Goal: Feedback & Contribution: Submit feedback/report problem

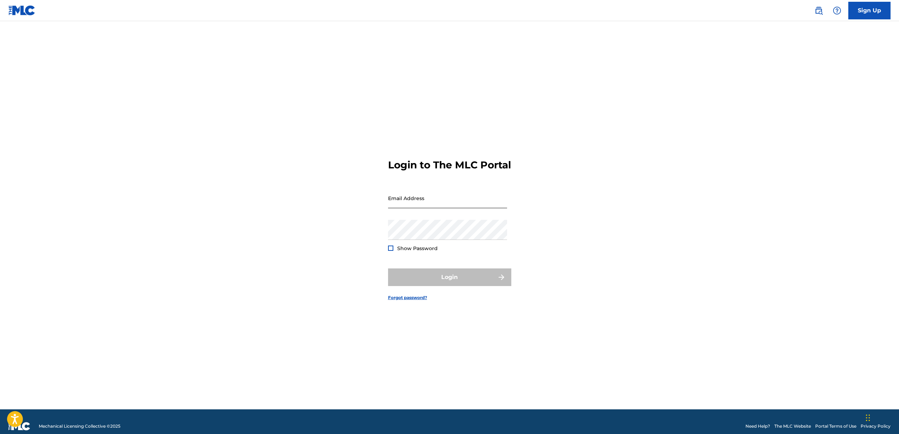
click at [425, 208] on input "Email Address" at bounding box center [447, 198] width 119 height 20
type input "[PERSON_NAME][EMAIL_ADDRESS][DOMAIN_NAME]"
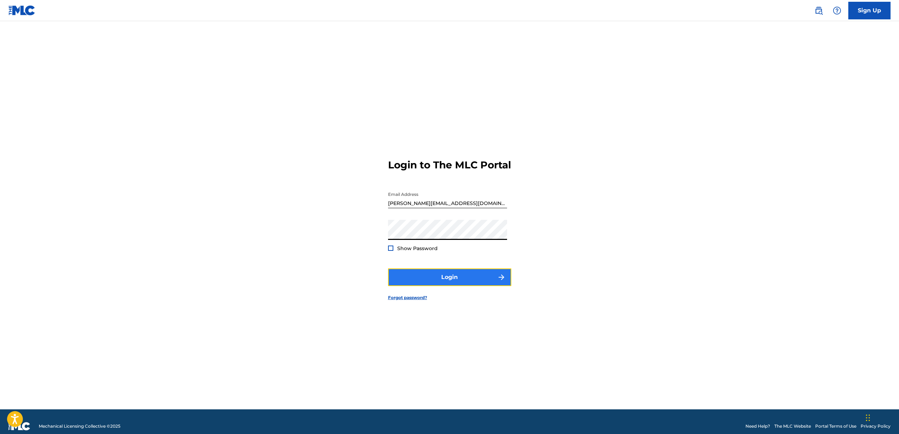
click at [445, 286] on button "Login" at bounding box center [449, 277] width 123 height 18
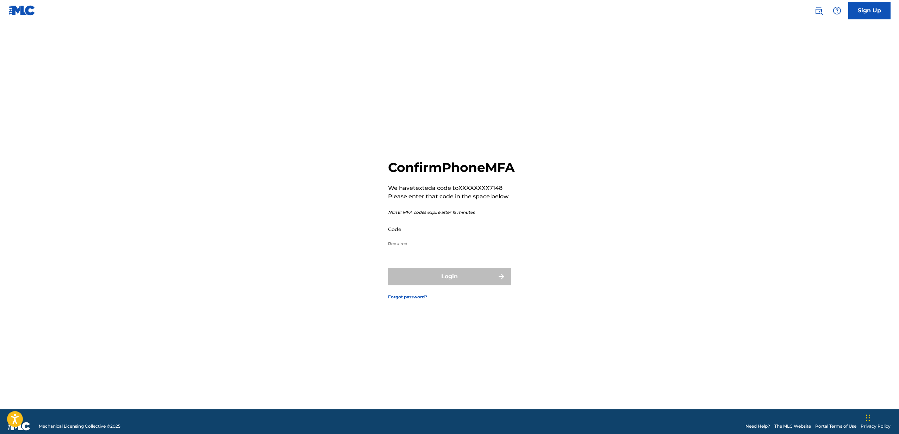
click at [451, 237] on input "Code" at bounding box center [447, 229] width 119 height 20
type input "393041"
click at [452, 285] on button "Login" at bounding box center [449, 277] width 123 height 18
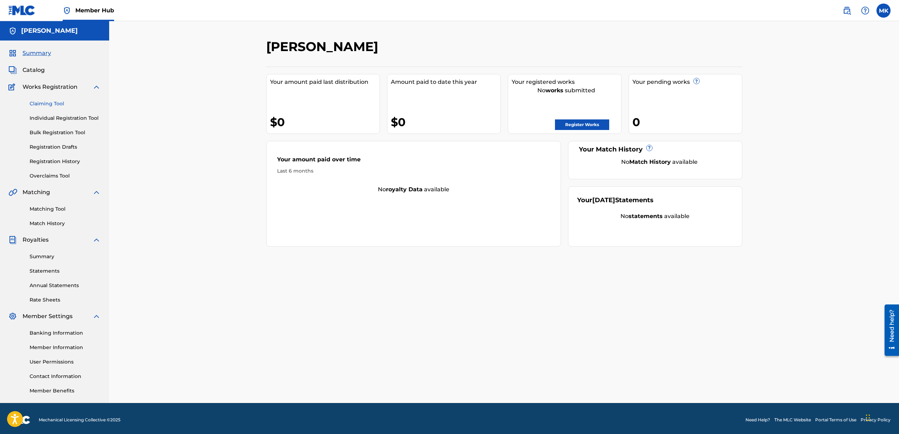
click at [56, 105] on link "Claiming Tool" at bounding box center [65, 103] width 71 height 7
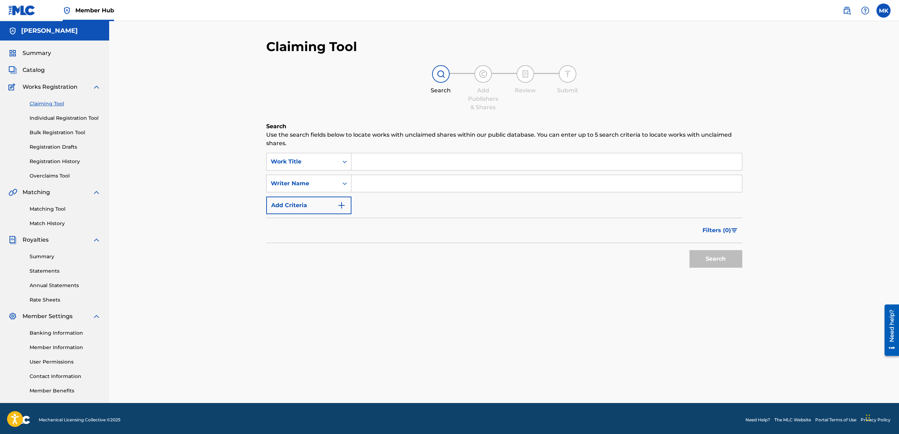
click at [378, 162] on input "Search Form" at bounding box center [546, 161] width 390 height 17
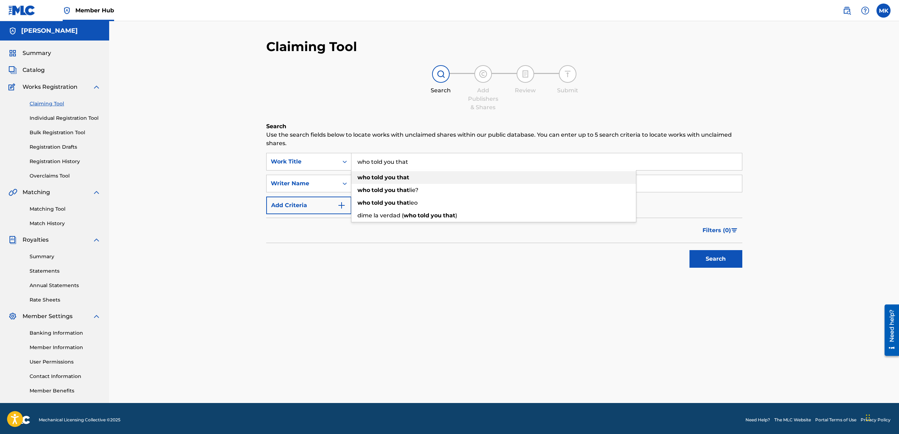
type input "who told you that"
click at [366, 179] on strong "who" at bounding box center [363, 177] width 13 height 7
click at [344, 184] on icon "Search Form" at bounding box center [344, 183] width 7 height 7
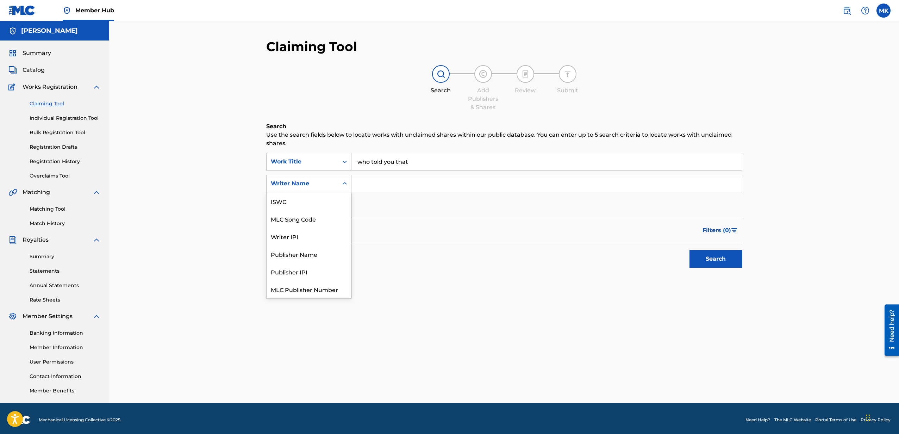
scroll to position [18, 0]
click at [369, 184] on input "Search Form" at bounding box center [546, 183] width 390 height 17
type input "Michael Shawn Kennedy"
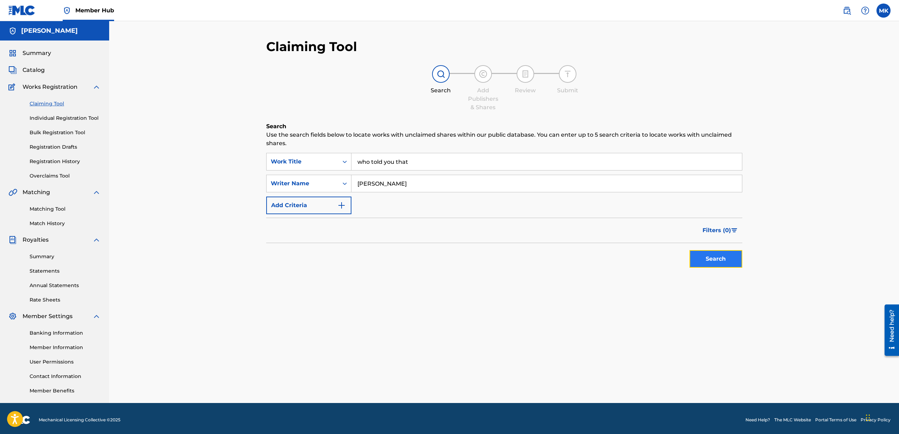
click at [727, 262] on button "Search" at bounding box center [715, 259] width 53 height 18
click at [339, 207] on img "Search Form" at bounding box center [341, 205] width 8 height 8
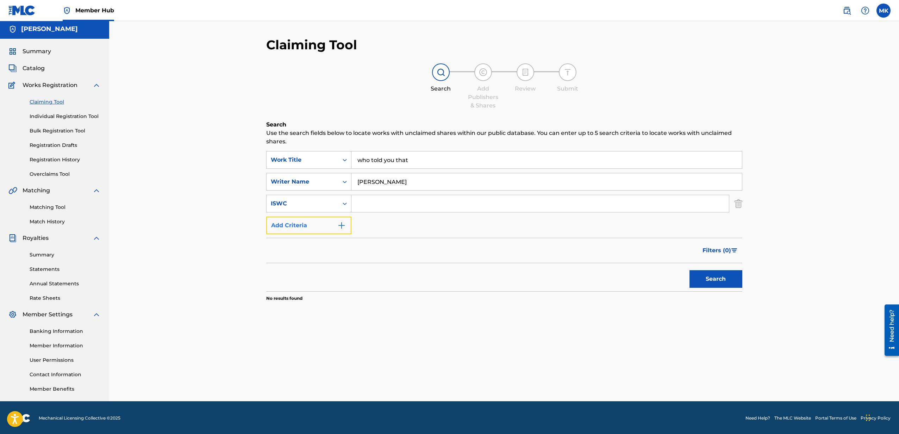
scroll to position [0, 0]
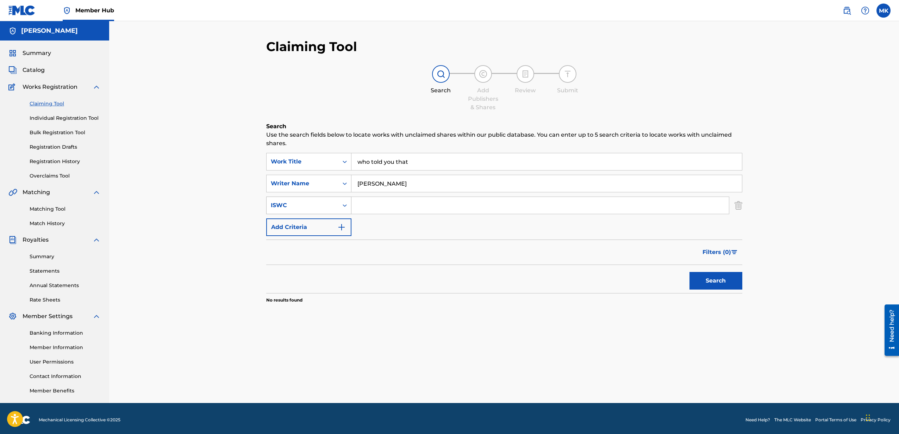
click at [344, 202] on icon "Search Form" at bounding box center [344, 205] width 7 height 7
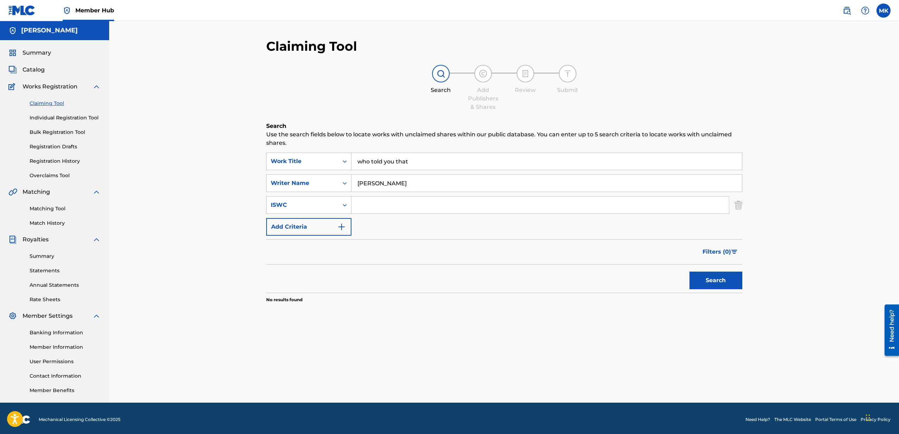
click at [211, 210] on div "Claiming Tool Search Add Publishers & Shares Review Submit Search Use the searc…" at bounding box center [504, 212] width 790 height 382
click at [398, 207] on input "Search Form" at bounding box center [539, 204] width 377 height 17
paste input "T0731000046"
type input "T0731000046"
click at [705, 280] on button "Search" at bounding box center [715, 280] width 53 height 18
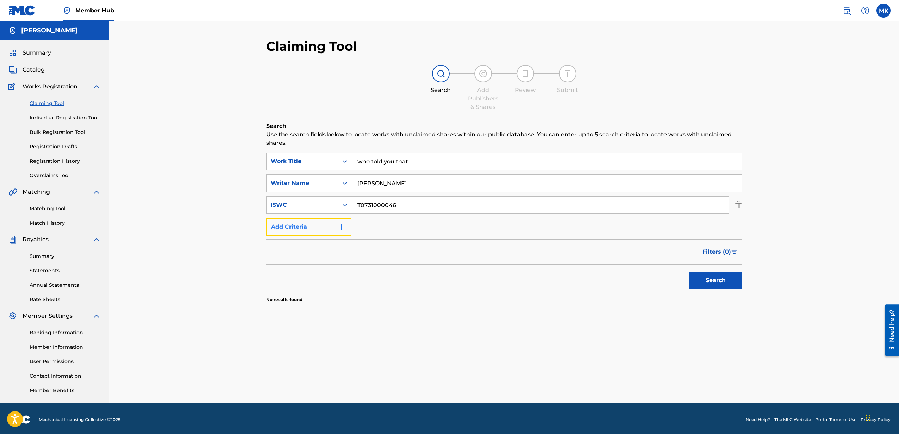
click at [342, 226] on img "Search Form" at bounding box center [341, 227] width 8 height 8
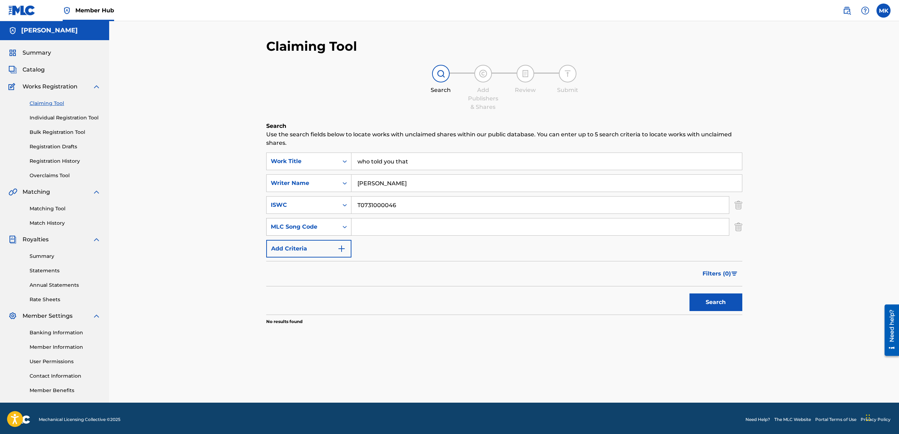
click at [325, 225] on div "MLC Song Code" at bounding box center [302, 227] width 63 height 8
click at [302, 281] on div "Publisher IPI" at bounding box center [309, 280] width 85 height 18
click at [424, 225] on input "Search Form" at bounding box center [539, 226] width 377 height 17
paste input "447831339"
type input "447831339"
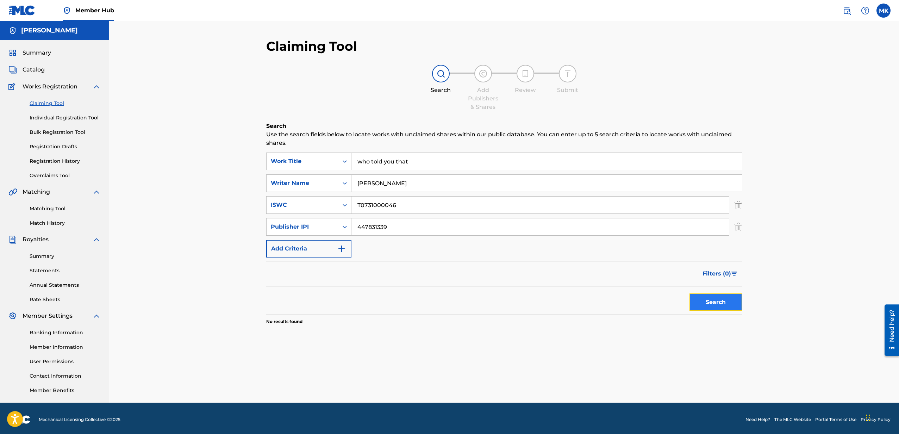
click at [709, 304] on button "Search" at bounding box center [715, 302] width 53 height 18
click at [55, 115] on link "Individual Registration Tool" at bounding box center [65, 117] width 71 height 7
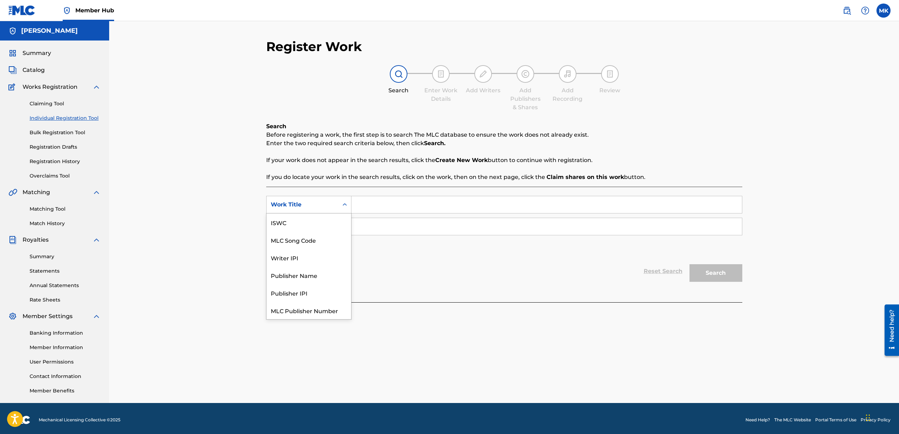
click at [344, 204] on icon "Search Form" at bounding box center [344, 204] width 7 height 7
click at [381, 206] on input "Search Form" at bounding box center [546, 204] width 390 height 17
type input "Who told you that"
click at [383, 227] on input "Search Form" at bounding box center [546, 226] width 390 height 17
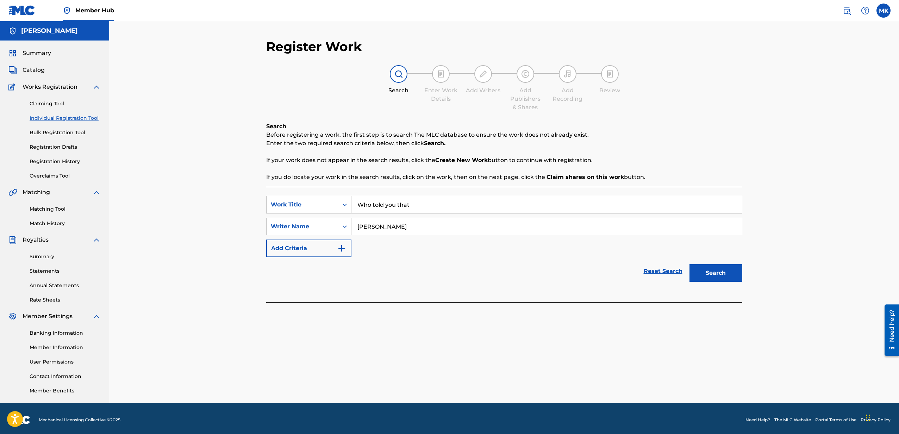
click at [384, 228] on input "Michael shawn kennedy" at bounding box center [546, 226] width 390 height 17
click at [406, 228] on input "Michael Shawn kennedy" at bounding box center [546, 226] width 390 height 17
type input "Michael Shawn Kennedy"
click at [341, 248] on img "Search Form" at bounding box center [341, 248] width 8 height 8
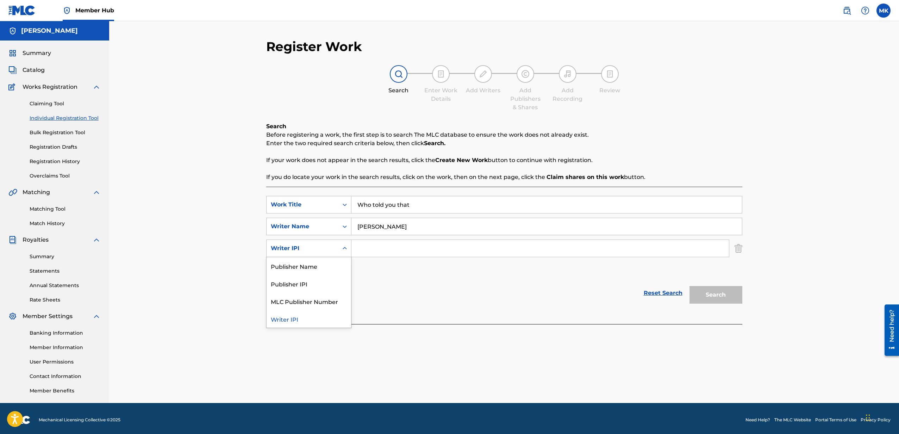
click at [344, 249] on icon "Search Form" at bounding box center [344, 248] width 7 height 7
click at [324, 286] on div "Publisher IPI" at bounding box center [309, 284] width 85 height 18
click at [365, 247] on input "Search Form" at bounding box center [539, 248] width 377 height 17
paste input "447831339"
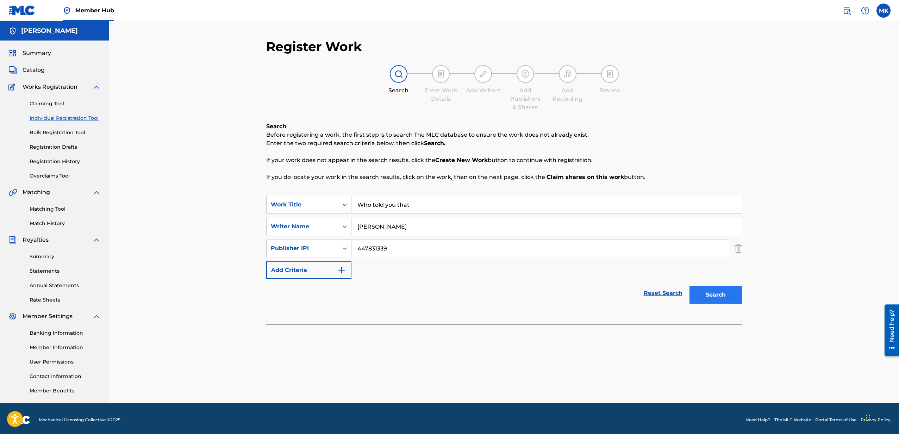
type input "447831339"
click at [726, 291] on button "Search" at bounding box center [715, 295] width 53 height 18
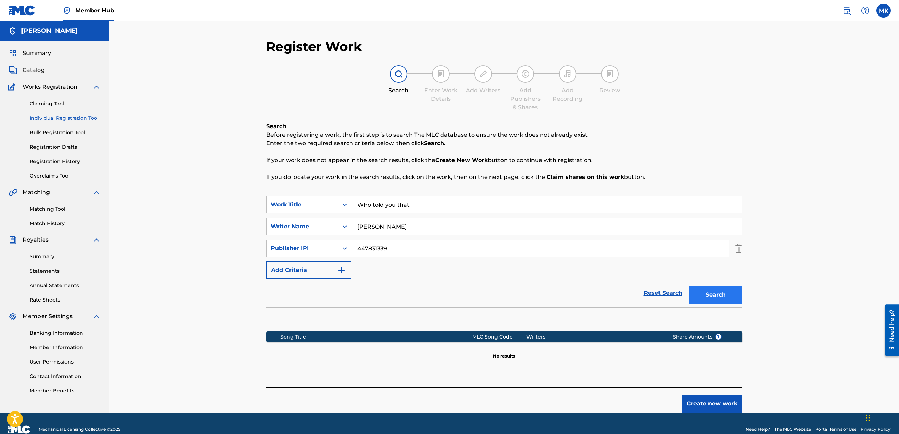
scroll to position [12, 0]
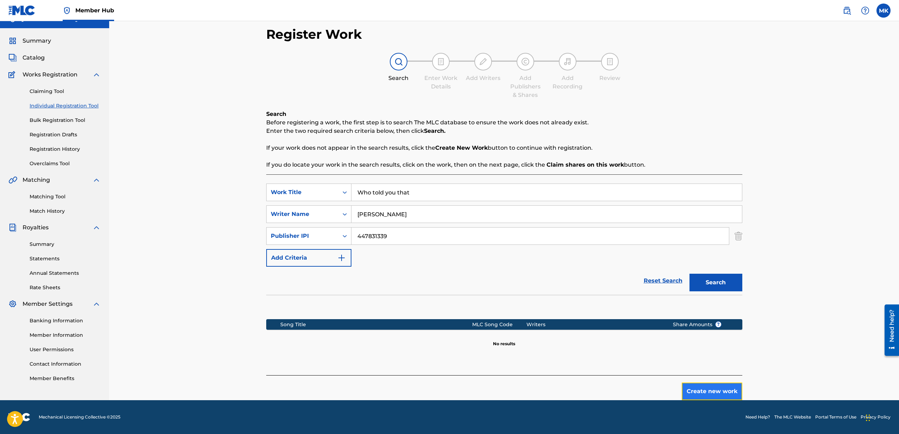
click at [725, 391] on button "Create new work" at bounding box center [712, 391] width 61 height 18
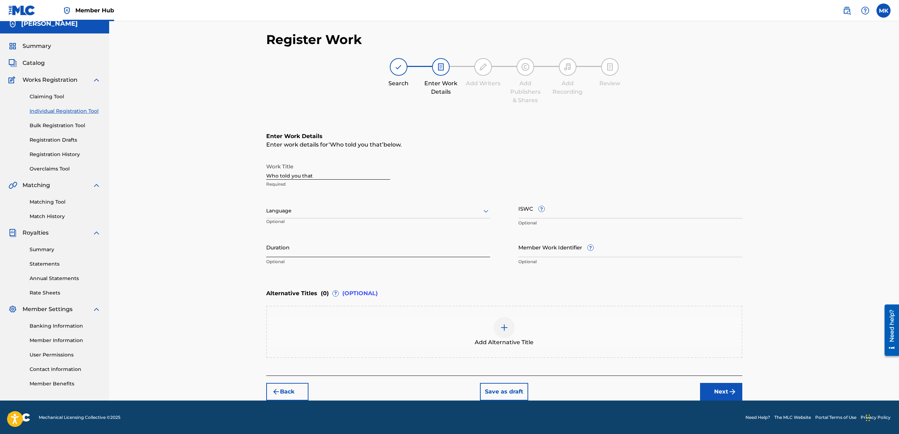
click at [478, 248] on input "Duration" at bounding box center [378, 247] width 224 height 20
paste input "00:07:32"
click at [274, 254] on input "00:07:32" at bounding box center [378, 247] width 224 height 20
type input "07:32"
click at [562, 212] on input "ISWC ?" at bounding box center [630, 208] width 224 height 20
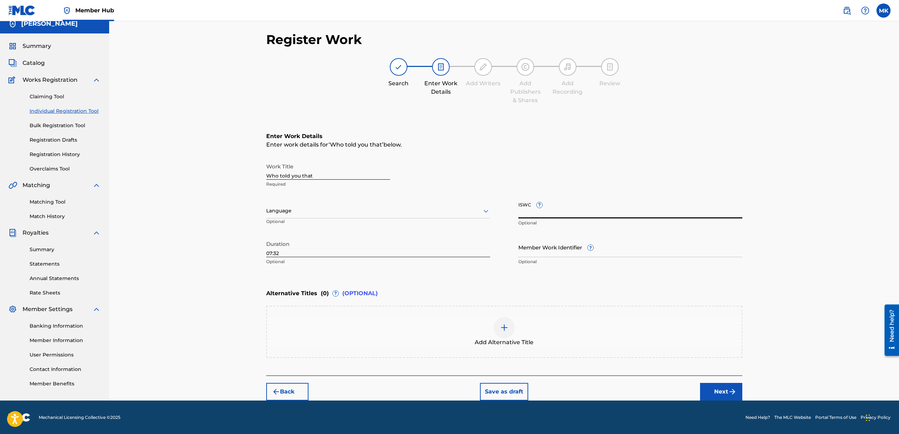
click at [541, 213] on input "ISWC ?" at bounding box center [630, 208] width 224 height 20
paste input "T0731000046"
type input "T0731000046"
click at [719, 392] on button "Next" at bounding box center [721, 392] width 42 height 18
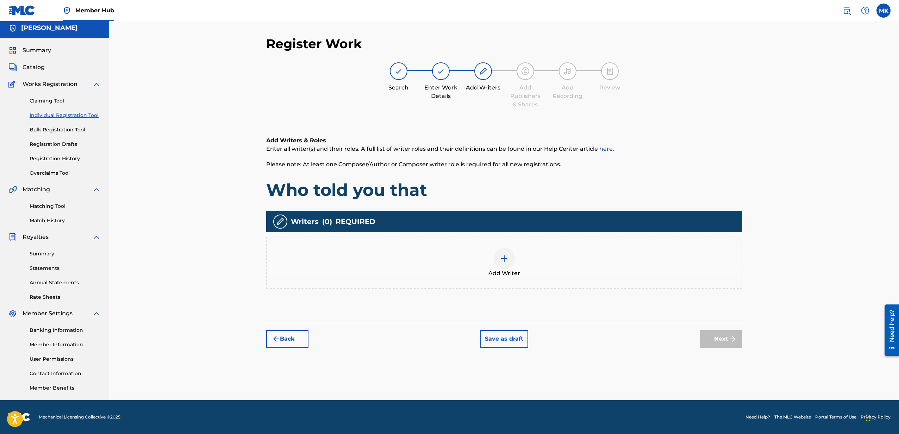
click at [504, 258] on img at bounding box center [504, 258] width 8 height 8
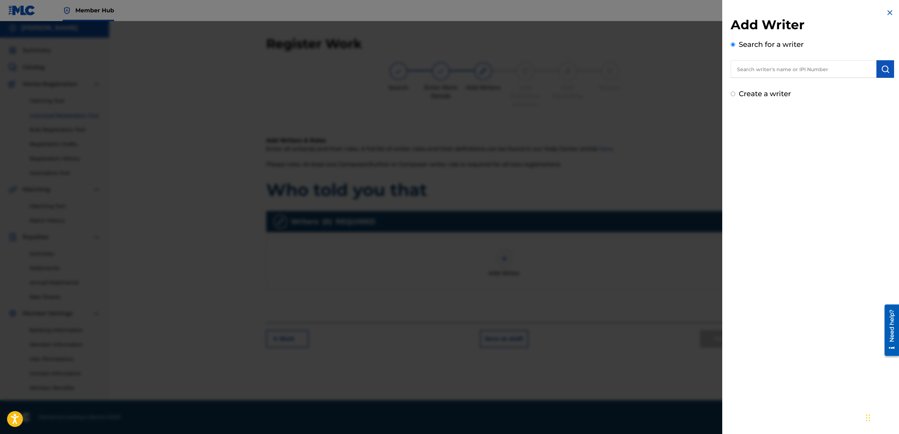
click at [786, 70] on input "text" at bounding box center [804, 69] width 146 height 18
type input "Michael Shawn Kennedy"
click at [887, 68] on img "submit" at bounding box center [885, 69] width 8 height 8
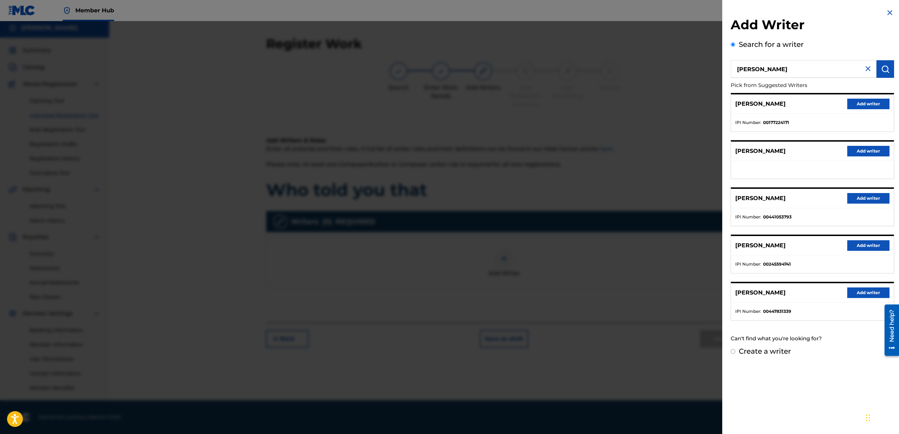
click at [888, 13] on img at bounding box center [890, 12] width 8 height 8
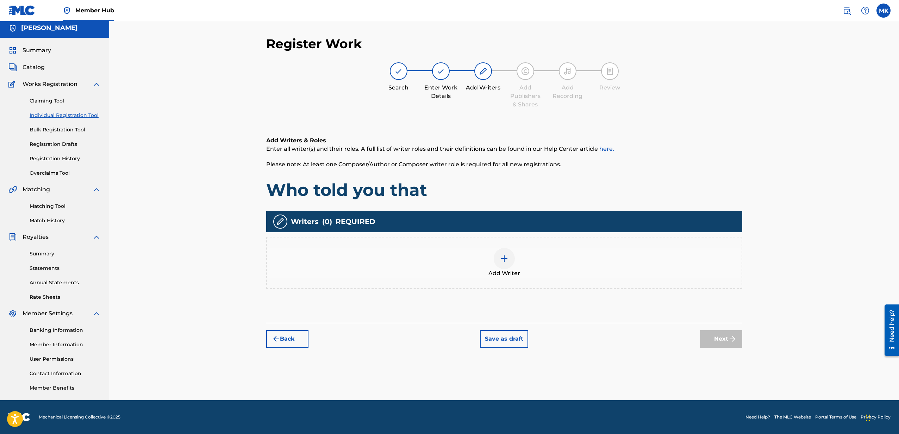
click at [505, 258] on img at bounding box center [504, 258] width 8 height 8
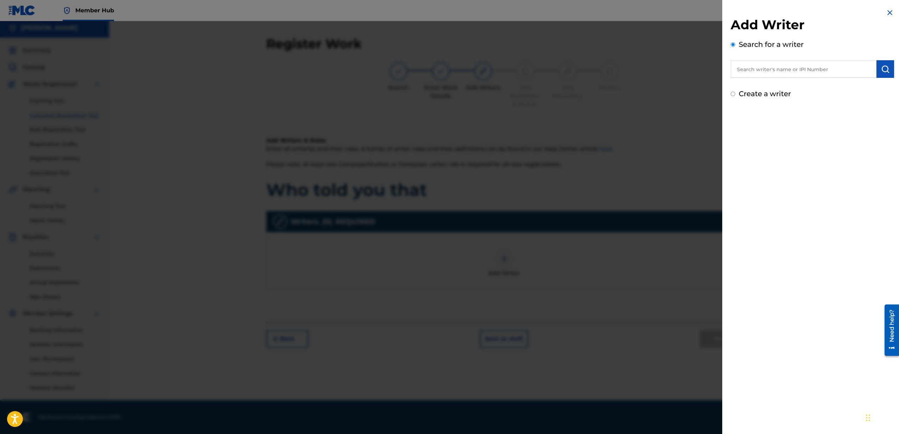
click at [733, 94] on input "Create a writer" at bounding box center [733, 94] width 5 height 5
radio input "false"
radio input "true"
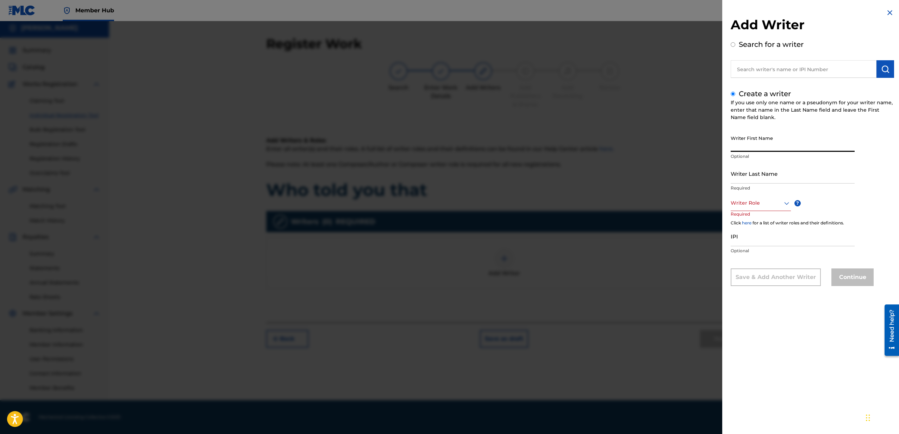
click at [757, 144] on input "Writer First Name" at bounding box center [793, 142] width 124 height 20
type input "[PERSON_NAME]"
click at [750, 178] on input "Writer Last Name" at bounding box center [793, 173] width 124 height 20
type input "[PERSON_NAME]"
click at [787, 204] on icon at bounding box center [786, 203] width 8 height 8
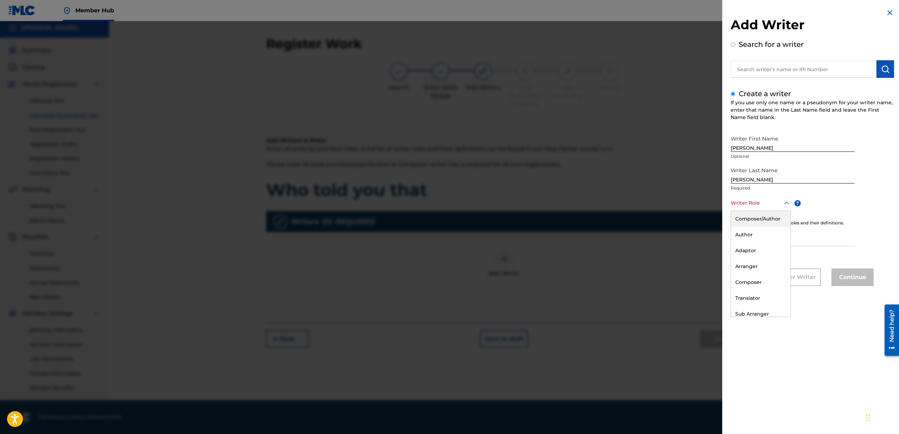
click at [770, 218] on div "Composer/Author" at bounding box center [761, 219] width 60 height 16
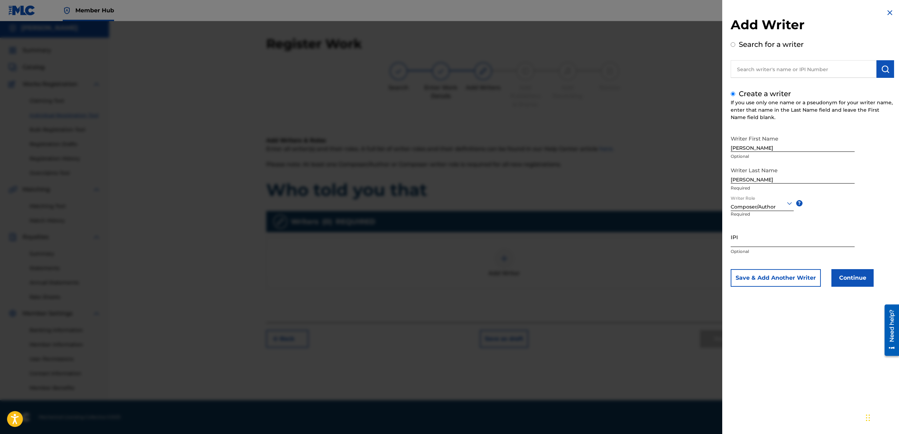
click at [748, 239] on input "IPI" at bounding box center [793, 237] width 124 height 20
paste input "447831339"
type input "447831339"
click at [847, 275] on button "Continue" at bounding box center [852, 278] width 42 height 18
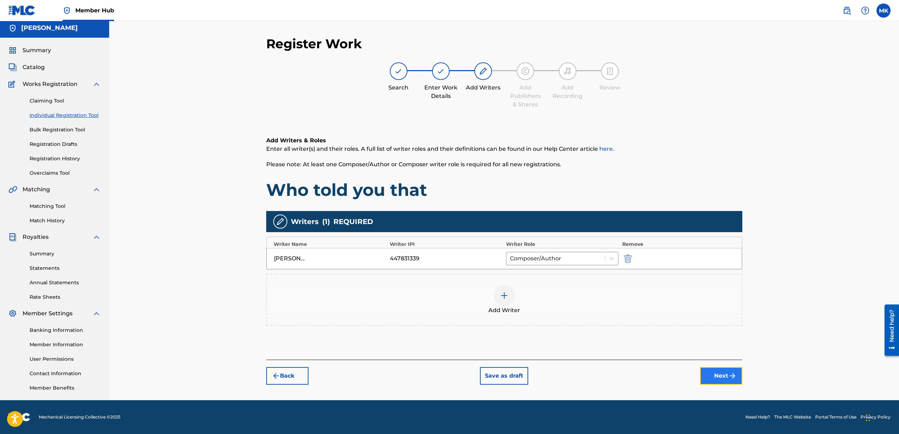
click at [727, 376] on button "Next" at bounding box center [721, 376] width 42 height 18
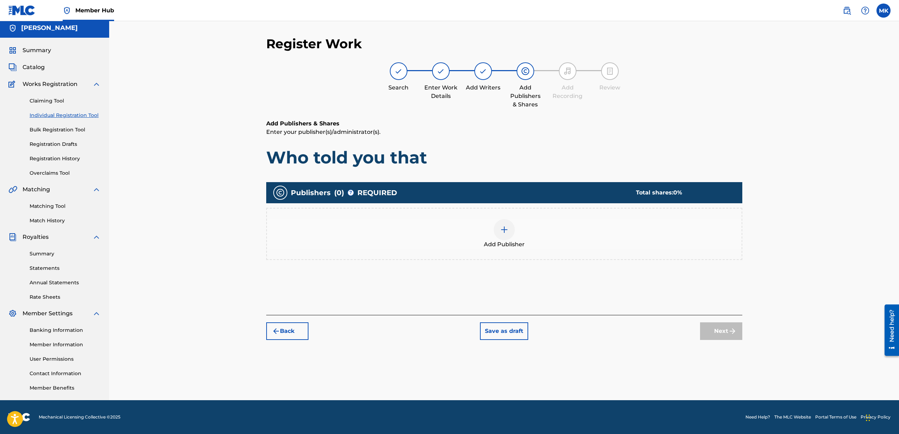
click at [504, 228] on img at bounding box center [504, 229] width 8 height 8
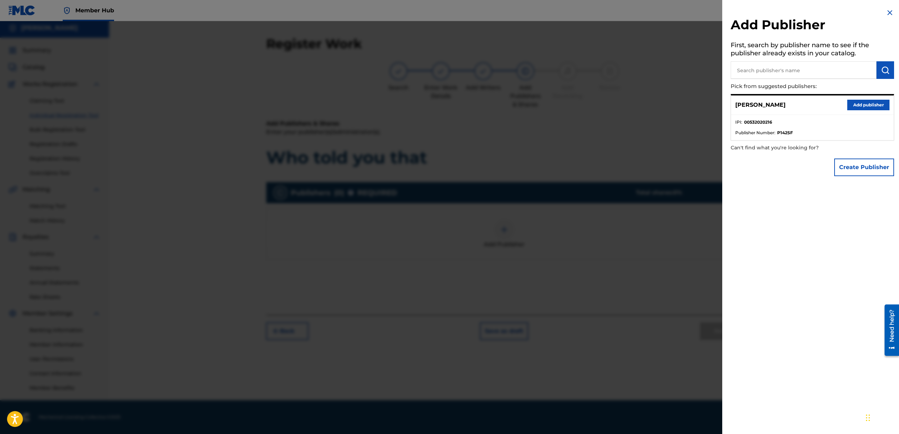
click at [772, 70] on input "text" at bounding box center [804, 70] width 146 height 18
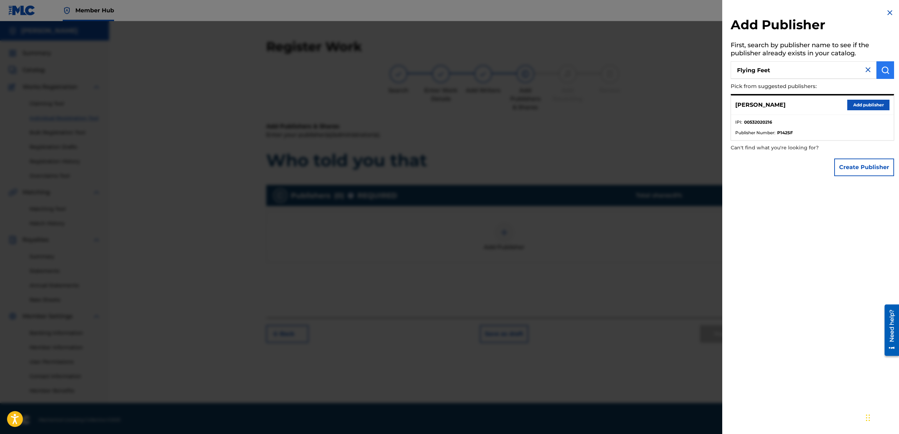
type input "Flying Feet"
click at [885, 68] on img "submit" at bounding box center [885, 70] width 8 height 8
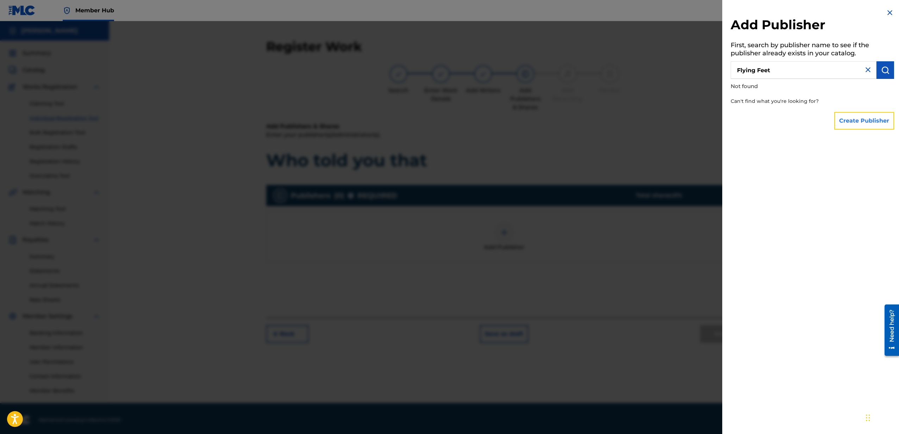
click at [867, 118] on button "Create Publisher" at bounding box center [864, 121] width 60 height 18
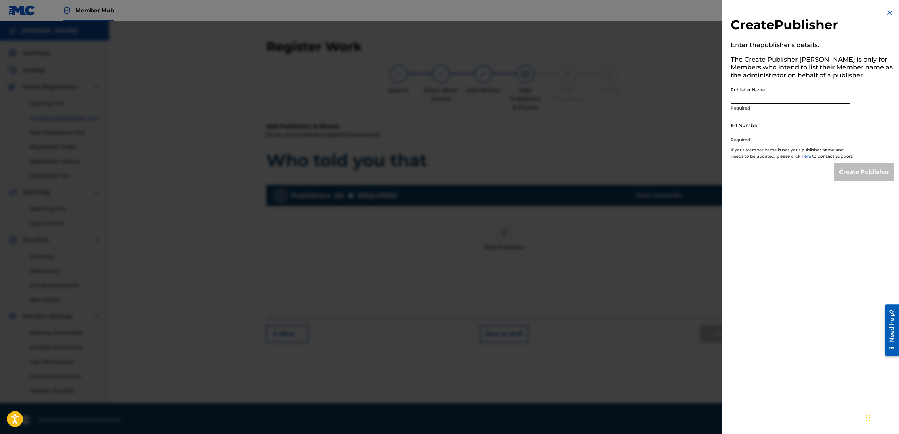
click at [738, 99] on input "Publisher Name" at bounding box center [790, 93] width 119 height 20
type input "Flying Feet"
click at [738, 131] on input "IPI Number" at bounding box center [790, 125] width 119 height 20
paste input "532020216"
type input "532020216"
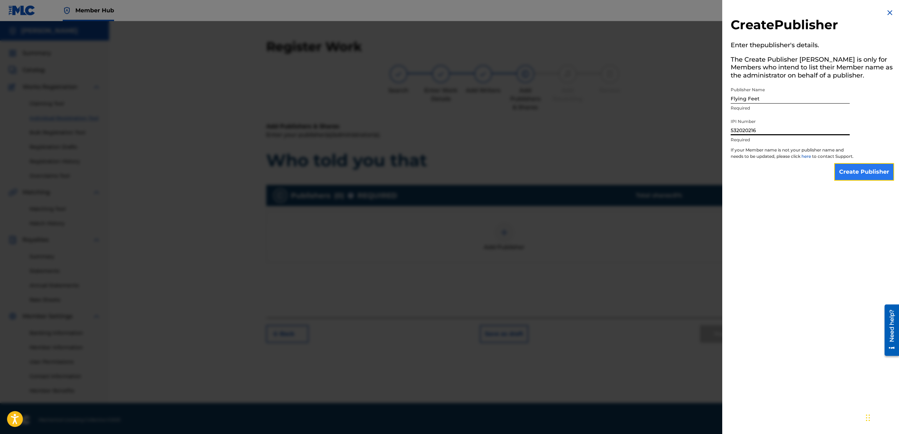
click at [868, 178] on input "Create Publisher" at bounding box center [864, 172] width 60 height 18
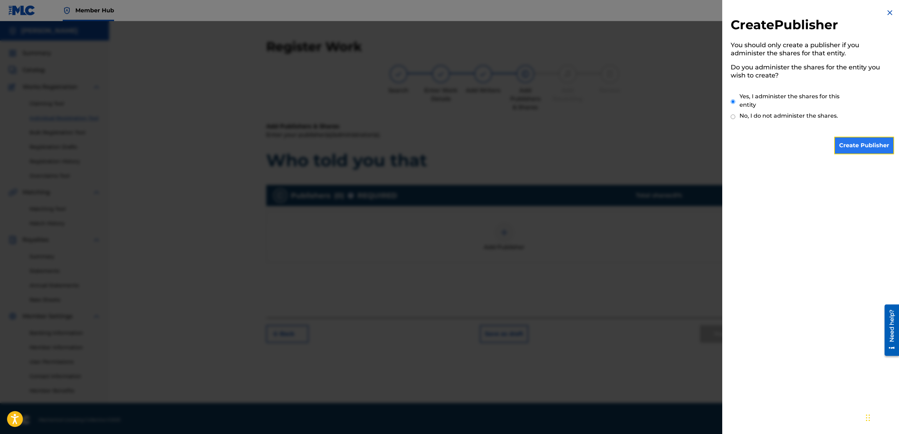
click at [858, 146] on input "Create Publisher" at bounding box center [864, 146] width 60 height 18
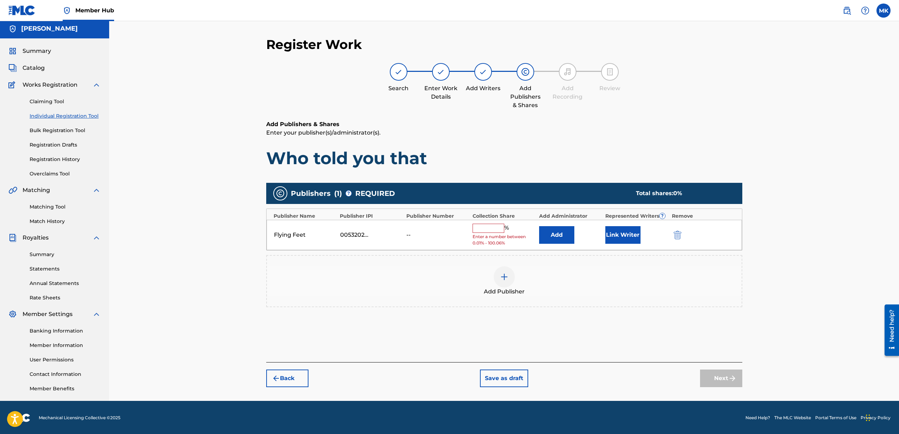
click at [489, 227] on input "text" at bounding box center [489, 228] width 32 height 9
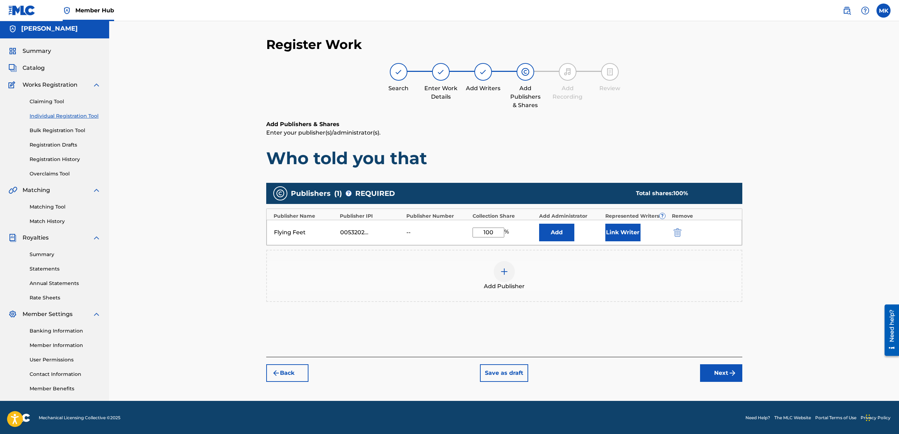
type input "100"
click at [573, 267] on div "Add Publisher" at bounding box center [504, 276] width 475 height 30
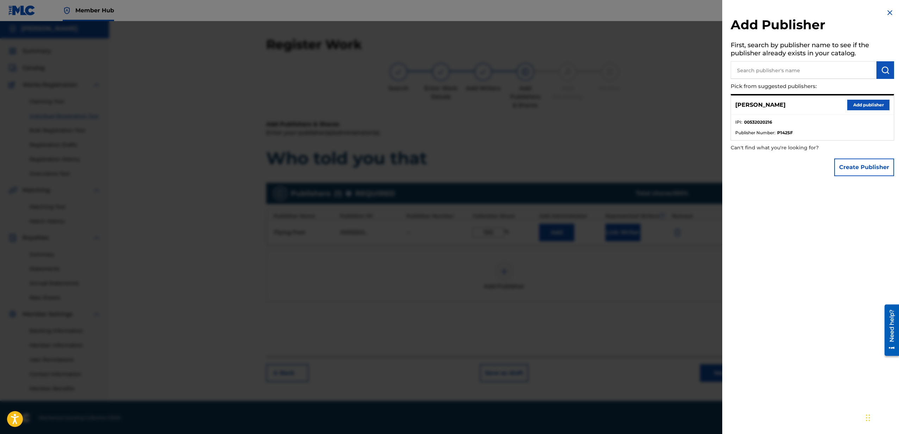
click at [427, 265] on div at bounding box center [449, 238] width 899 height 434
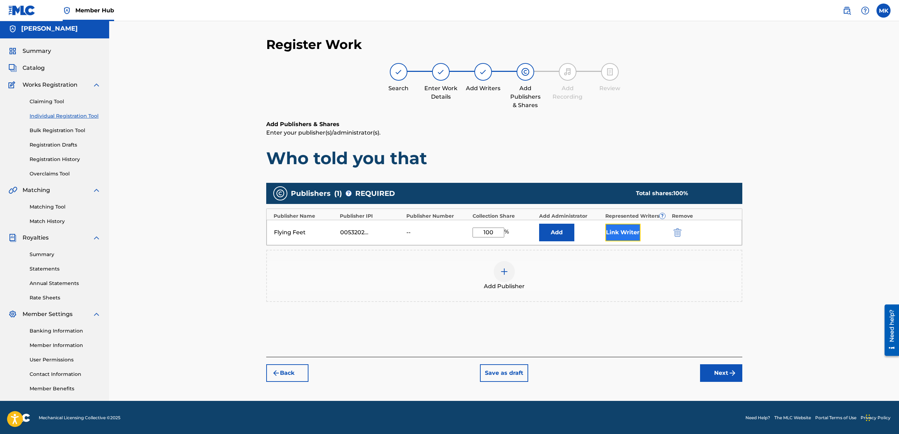
click at [630, 232] on button "Link Writer" at bounding box center [622, 233] width 35 height 18
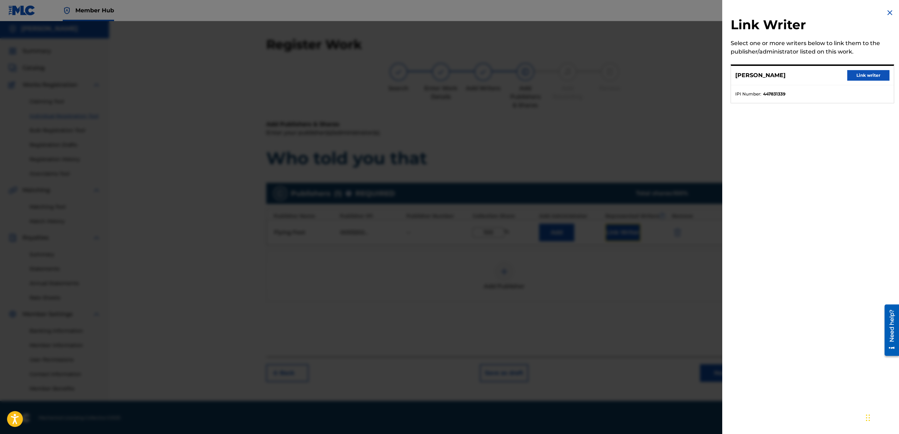
scroll to position [3, 0]
click at [863, 76] on button "Link writer" at bounding box center [868, 75] width 42 height 11
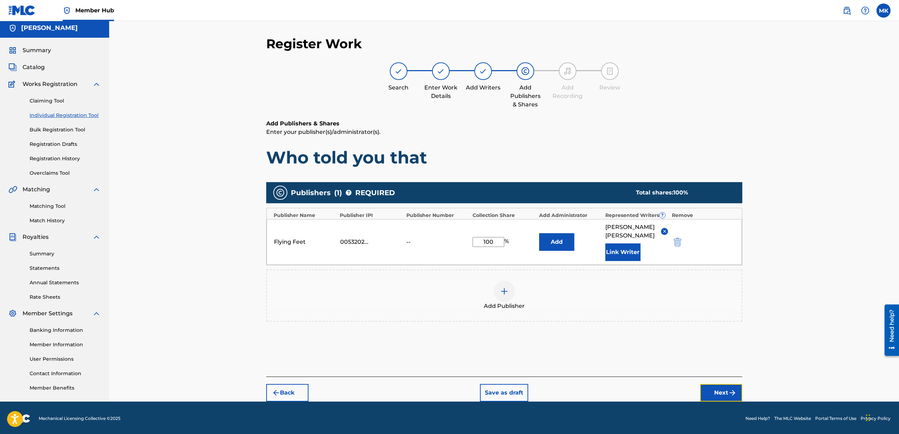
click at [721, 386] on button "Next" at bounding box center [721, 393] width 42 height 18
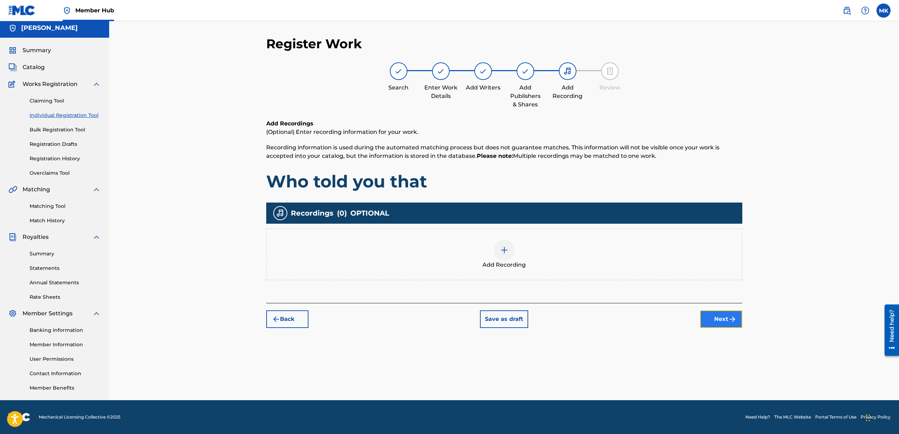
click at [720, 316] on button "Next" at bounding box center [721, 319] width 42 height 18
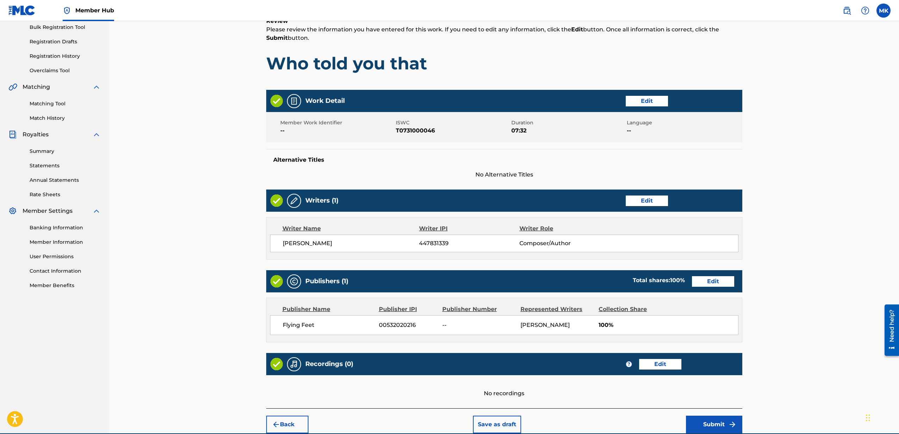
scroll to position [104, 0]
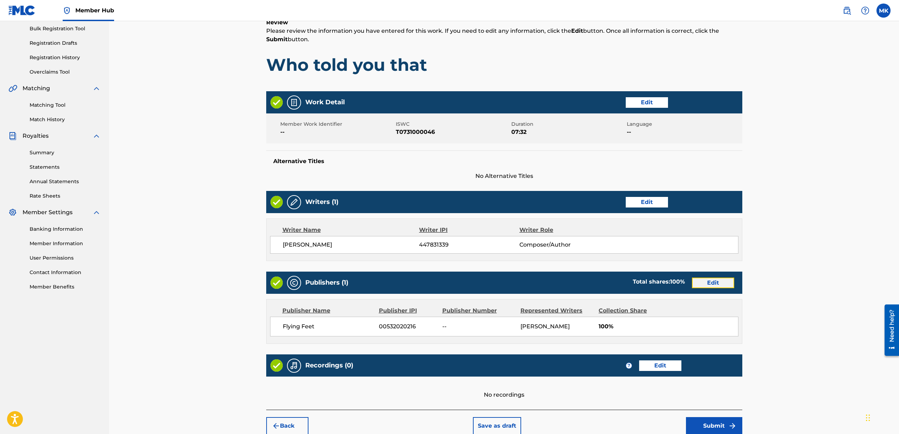
click at [715, 283] on button "Edit" at bounding box center [713, 282] width 42 height 11
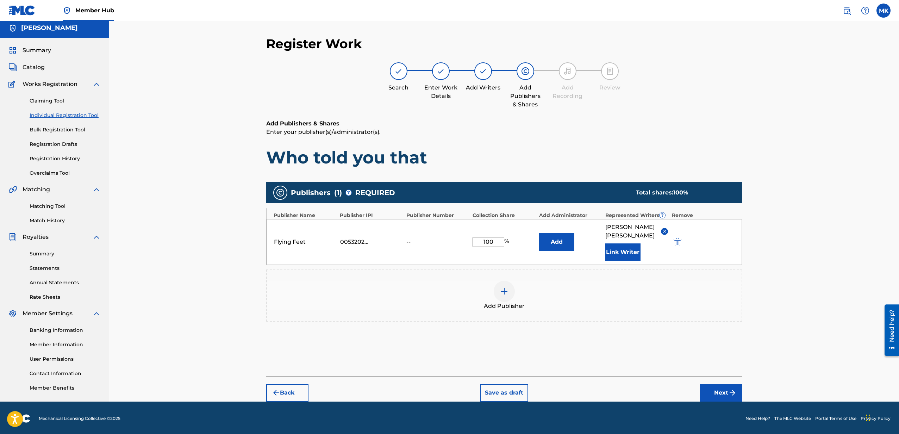
click at [410, 238] on div "--" at bounding box center [422, 242] width 32 height 8
click at [442, 211] on div "Publisher Name Publisher IPI Publisher Number Collection Share Add Administrato…" at bounding box center [504, 213] width 475 height 11
click at [727, 384] on button "Next" at bounding box center [721, 393] width 42 height 18
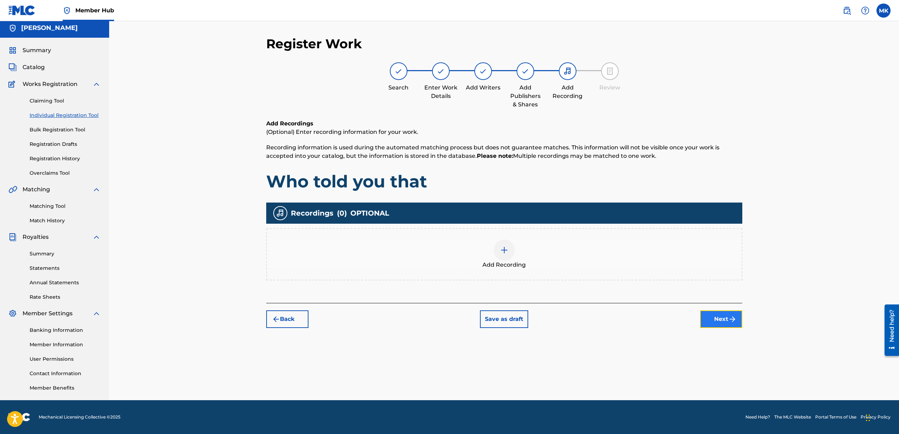
click at [720, 320] on button "Next" at bounding box center [721, 319] width 42 height 18
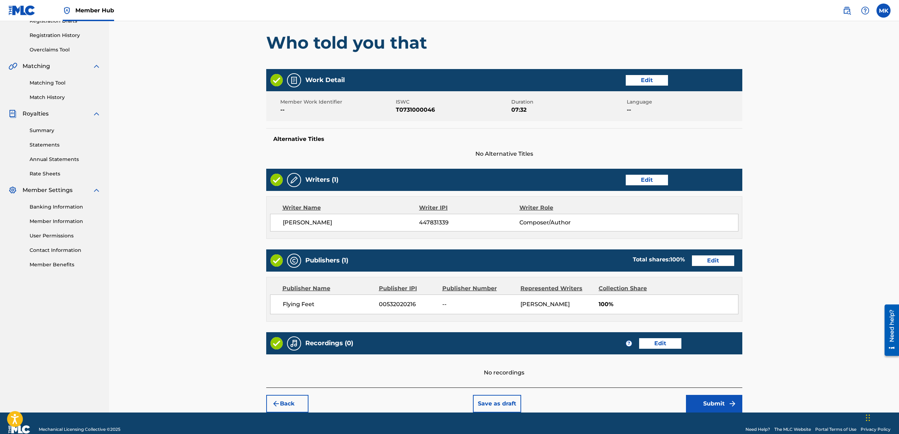
scroll to position [138, 0]
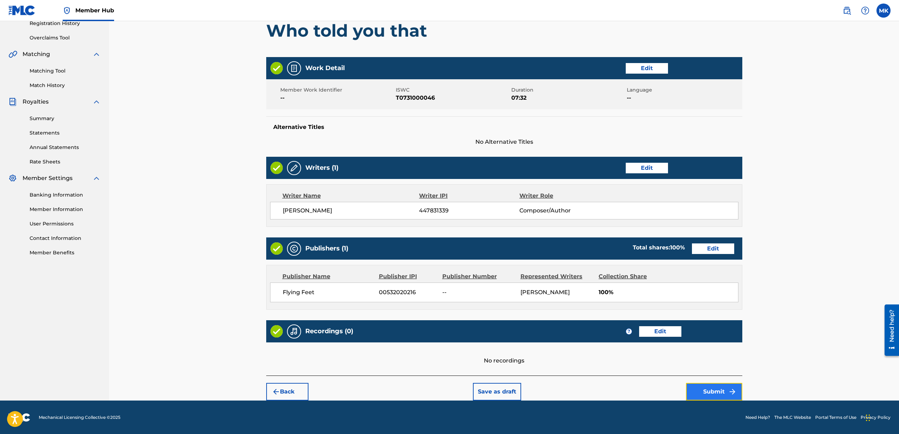
click at [721, 388] on button "Submit" at bounding box center [714, 392] width 56 height 18
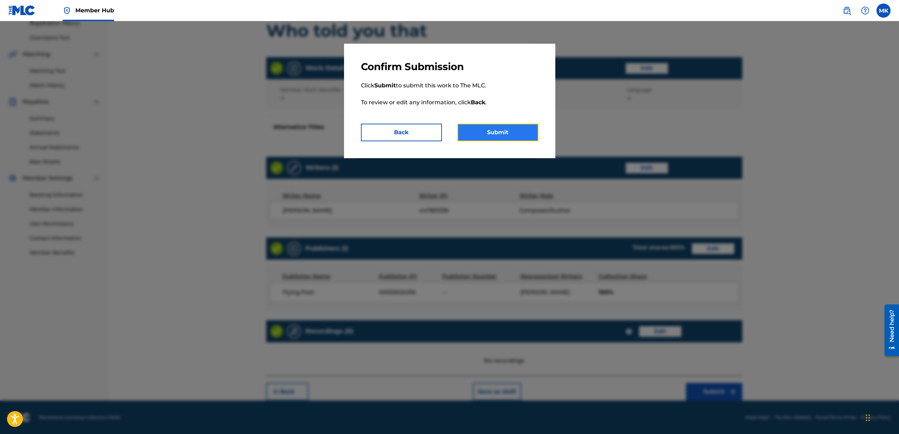
click at [504, 125] on button "Submit" at bounding box center [497, 133] width 81 height 18
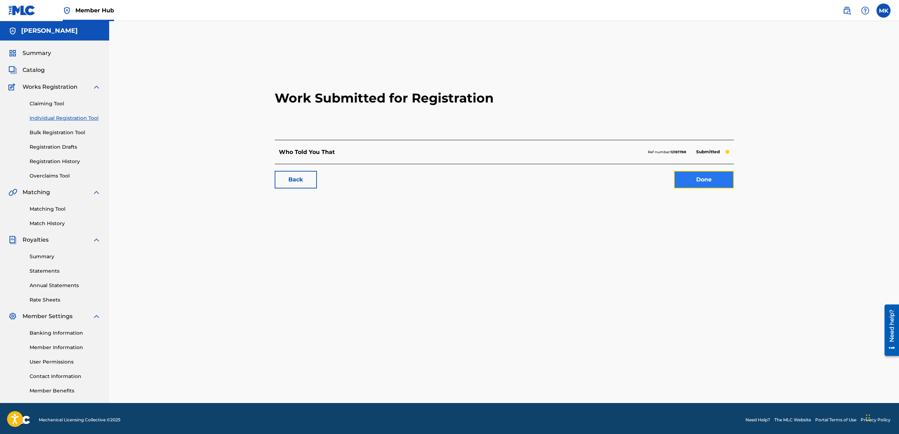
click at [708, 179] on link "Done" at bounding box center [704, 180] width 60 height 18
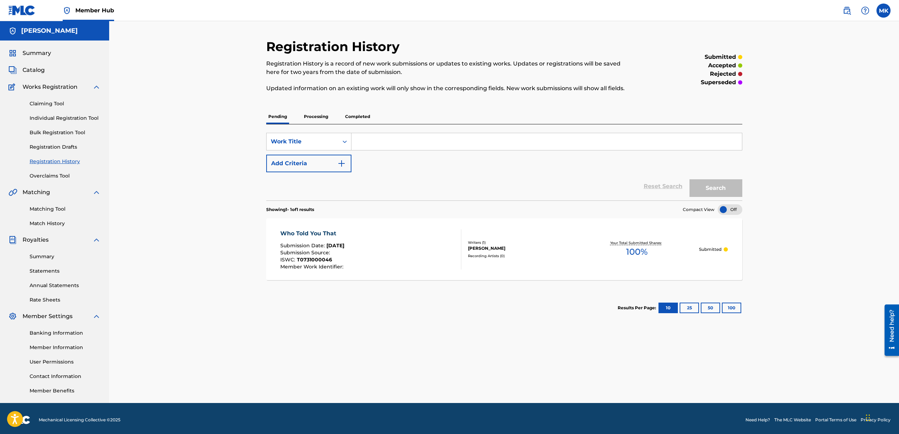
click at [312, 115] on p "Processing" at bounding box center [316, 116] width 29 height 15
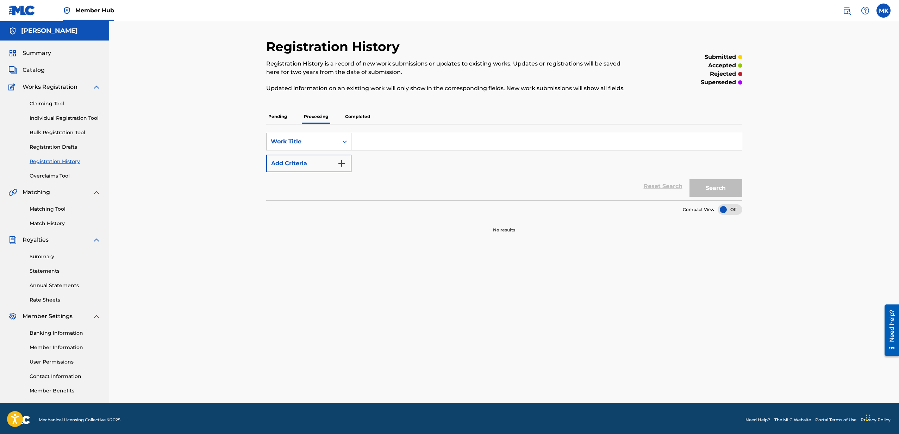
click at [354, 117] on p "Completed" at bounding box center [357, 116] width 29 height 15
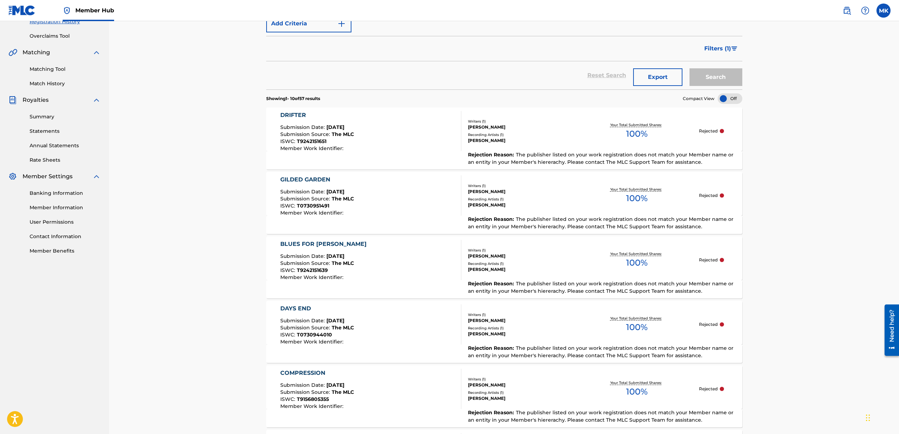
scroll to position [140, 0]
click at [39, 236] on link "Contact Information" at bounding box center [65, 235] width 71 height 7
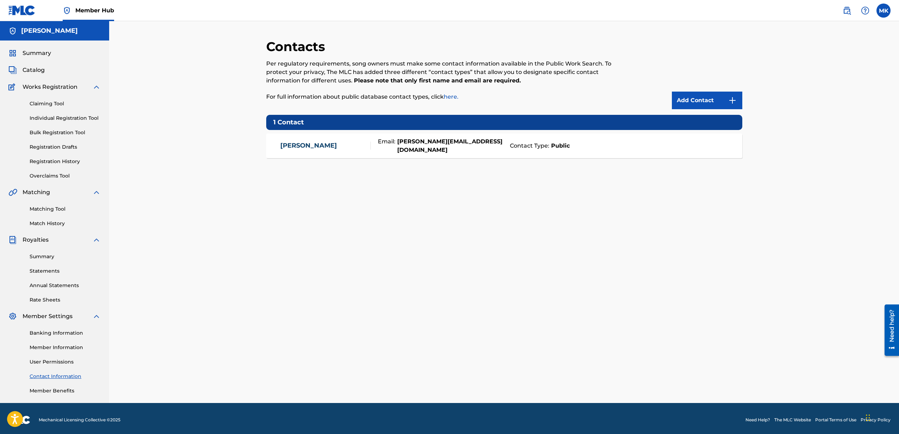
click at [20, 8] on img at bounding box center [21, 10] width 27 height 10
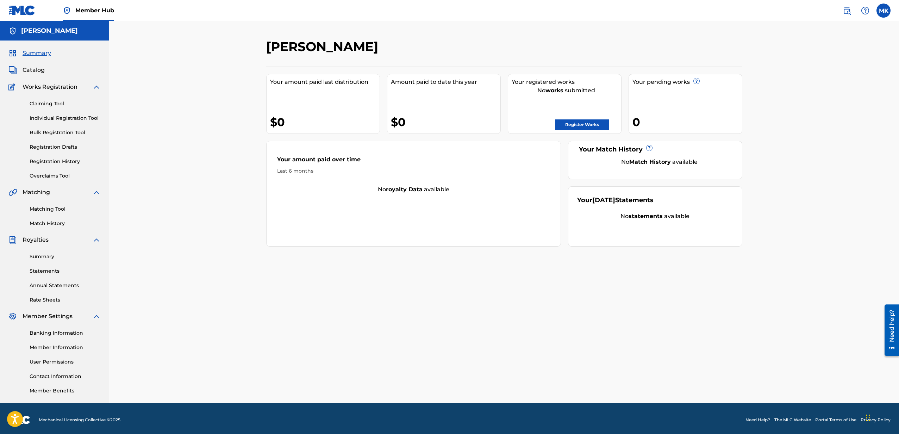
scroll to position [3, 0]
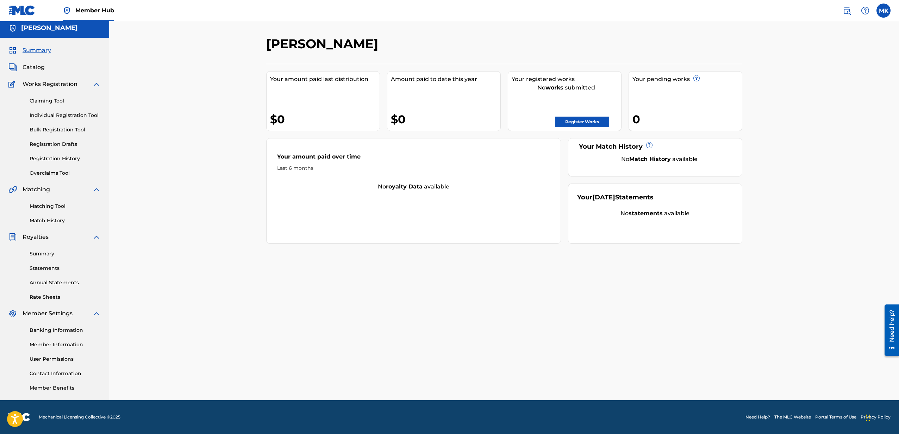
click at [756, 417] on link "Need Help?" at bounding box center [757, 417] width 25 height 6
click at [61, 160] on link "Registration History" at bounding box center [65, 158] width 71 height 7
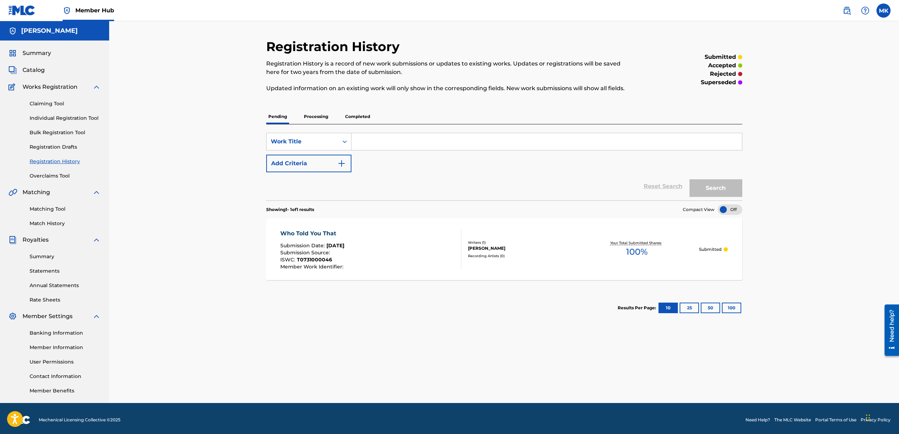
click at [362, 114] on p "Completed" at bounding box center [357, 116] width 29 height 15
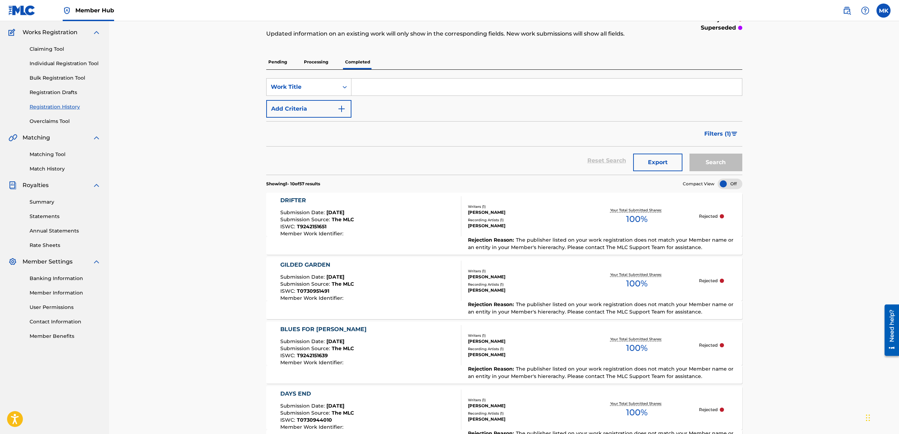
scroll to position [54, 0]
click at [476, 240] on span "Rejection Reason :" at bounding box center [492, 240] width 48 height 6
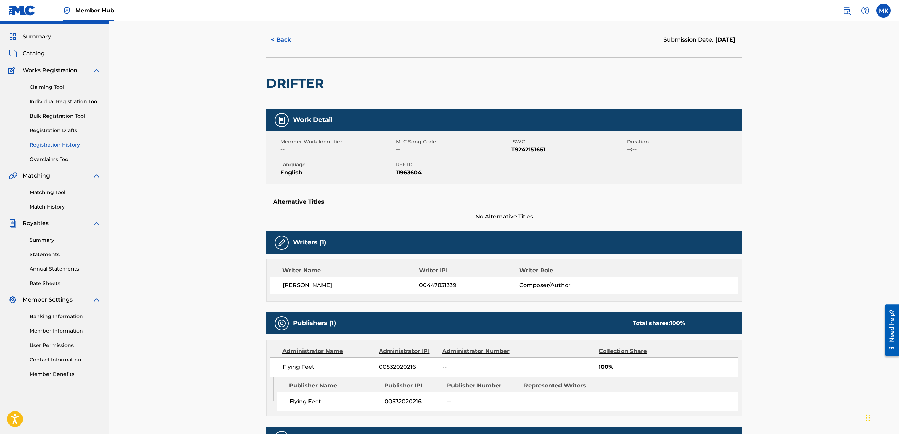
scroll to position [10, 0]
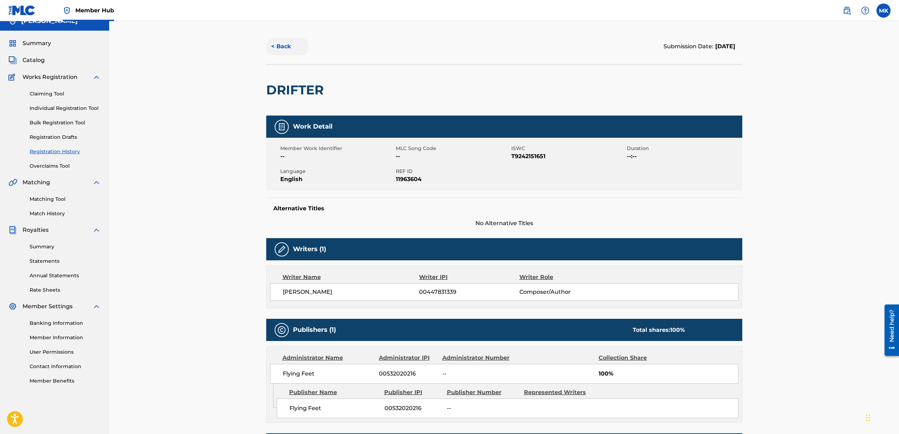
click at [281, 45] on button "< Back" at bounding box center [287, 47] width 42 height 18
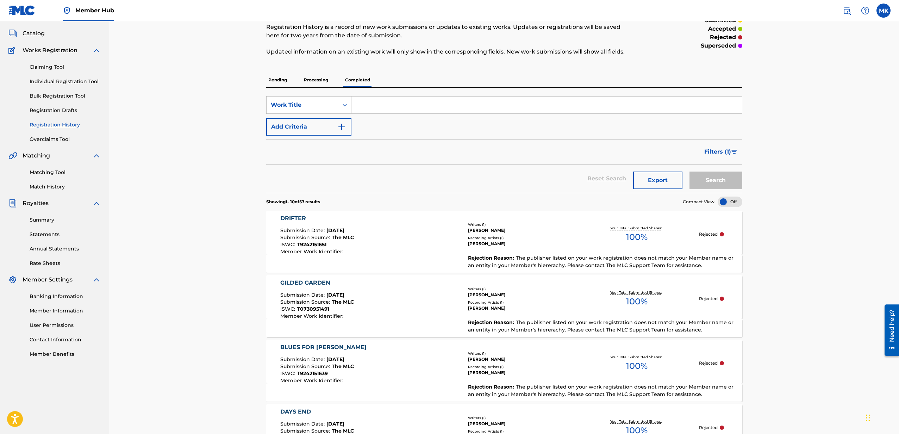
scroll to position [37, 0]
click at [796, 263] on div "Registration History Registration History is a record of new work submissions o…" at bounding box center [504, 441] width 790 height 915
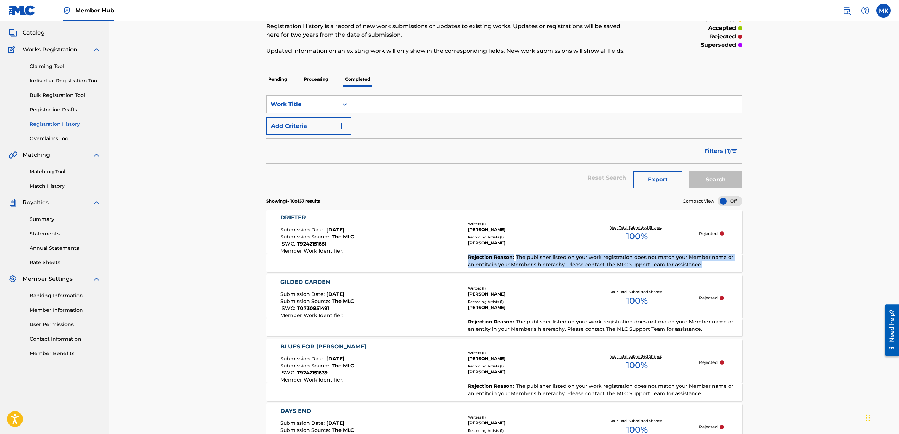
drag, startPoint x: 761, startPoint y: 261, endPoint x: 465, endPoint y: 258, distance: 295.4
click at [465, 258] on div "Registration History Registration History is a record of new work submissions o…" at bounding box center [504, 441] width 790 height 915
copy div "Rejection Reason : The publisher listed on your work registration does not matc…"
click at [200, 256] on div "Registration History Registration History is a record of new work submissions o…" at bounding box center [504, 441] width 790 height 915
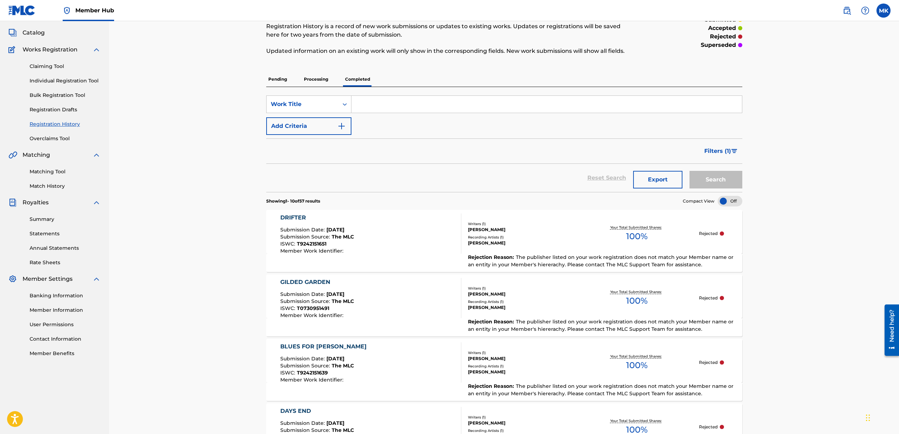
click at [406, 243] on div "DRIFTER Submission Date : Aug 20, 2025 Submission Source : The MLC ISWC : T9242…" at bounding box center [370, 233] width 181 height 40
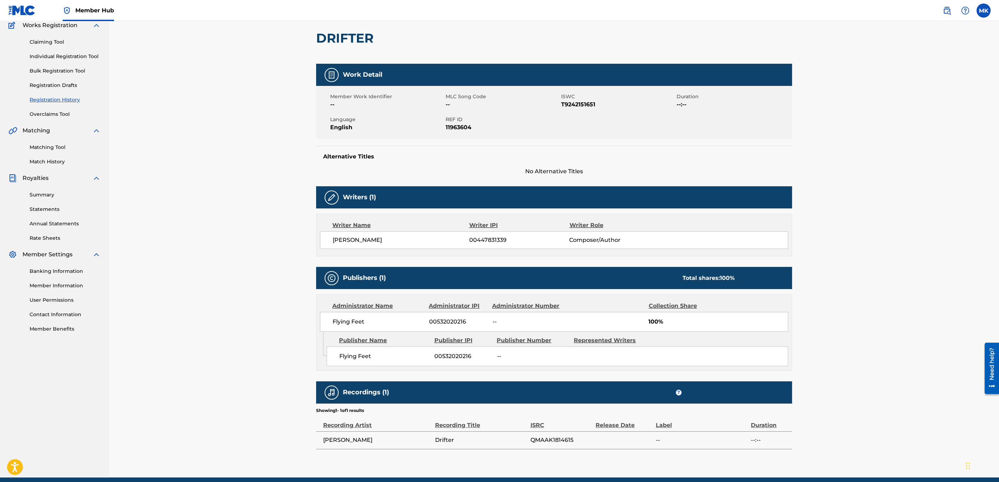
scroll to position [61, 0]
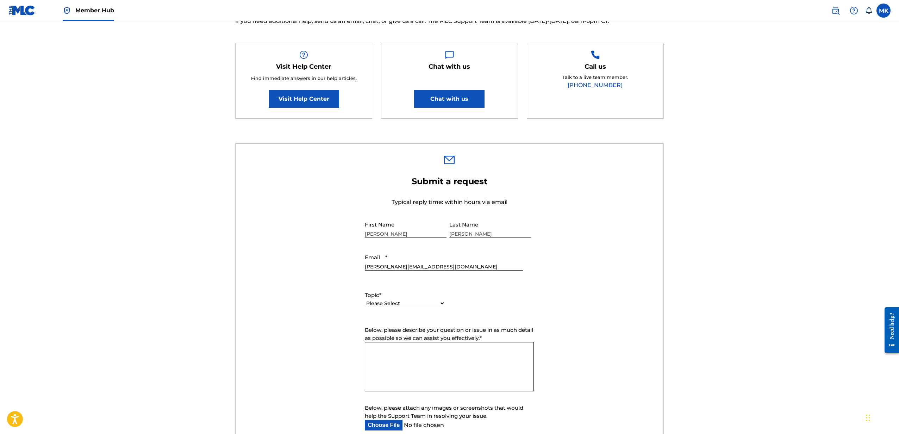
scroll to position [113, 0]
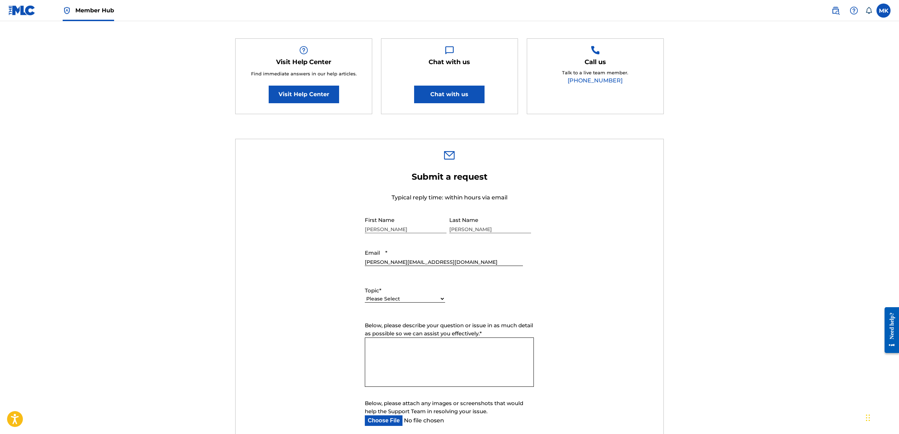
click at [443, 299] on select "Please Select I need help with my account I need help with managing my catalog …" at bounding box center [405, 298] width 80 height 7
click at [365, 295] on select "Please Select I need help with my account I need help with managing my catalog …" at bounding box center [405, 298] width 80 height 7
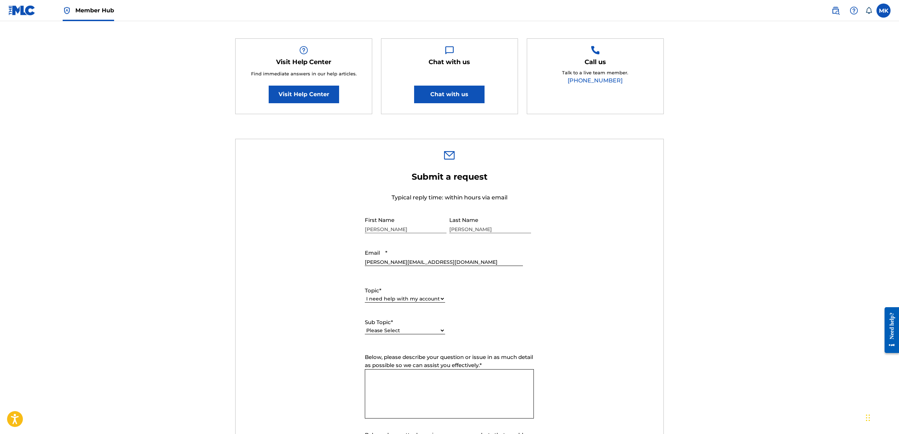
click at [443, 331] on select "Please Select I need help with my user account I can't log in to my user accoun…" at bounding box center [405, 330] width 80 height 7
click at [442, 299] on select "Please Select I need help with my account I need help with managing my catalog …" at bounding box center [405, 298] width 80 height 7
select select "I need help with managing my catalog"
click at [365, 295] on select "Please Select I need help with my account I need help with managing my catalog …" at bounding box center [405, 298] width 80 height 7
click at [443, 329] on select "Please Select I need help with CWR I need help registering my work(s) in The ML…" at bounding box center [405, 330] width 80 height 7
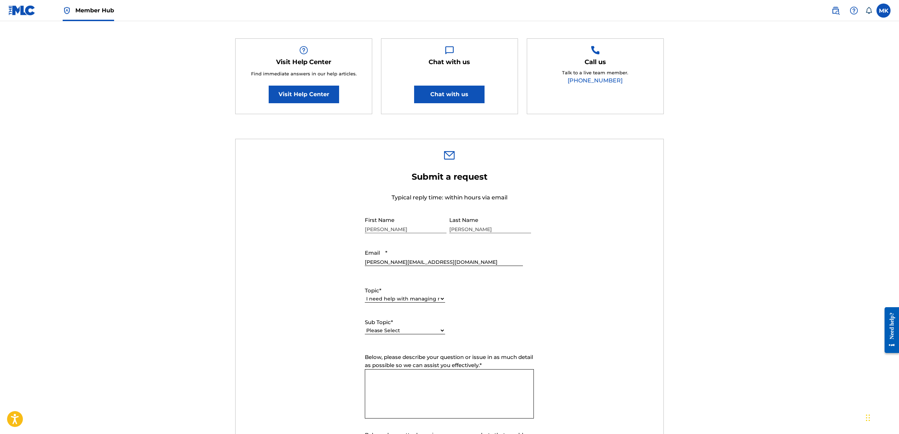
select select "I need help registering my work(s) in The MLC Portal"
click at [365, 327] on select "Please Select I need help with CWR I need help registering my work(s) in The ML…" at bounding box center [405, 330] width 80 height 7
click at [385, 377] on textarea "Below, please describe your question or issue in as much detail as possible so …" at bounding box center [449, 393] width 169 height 49
click at [494, 379] on textarea "Hi, thank you in advance for your help with this." at bounding box center [449, 393] width 169 height 49
paste textarea "Rejection Reason:The publisher listed on your work registration does not match …"
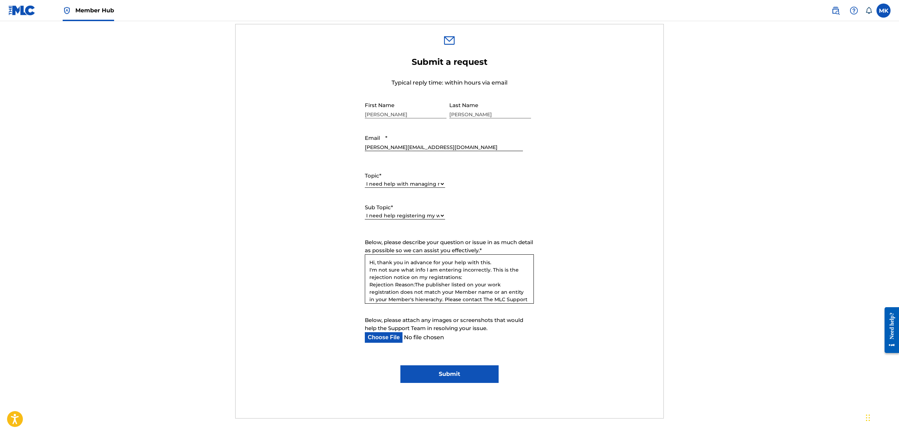
scroll to position [224, 0]
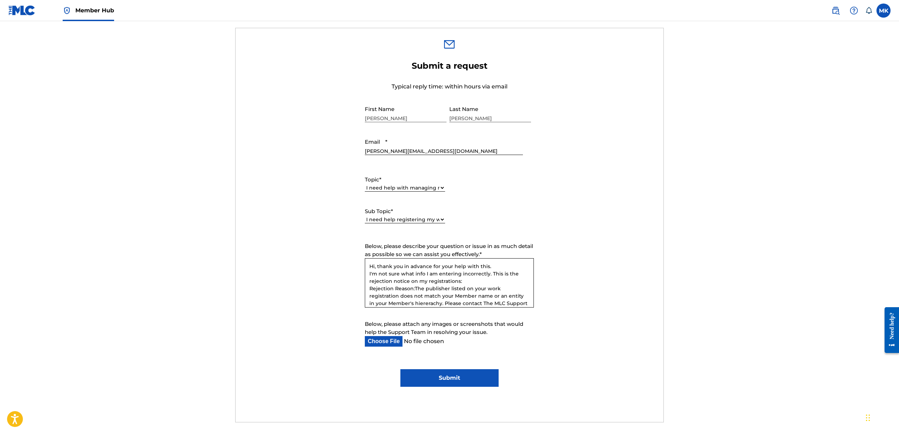
type textarea "Hi, thank you in advance for your help with this. I'm not sure what info I am e…"
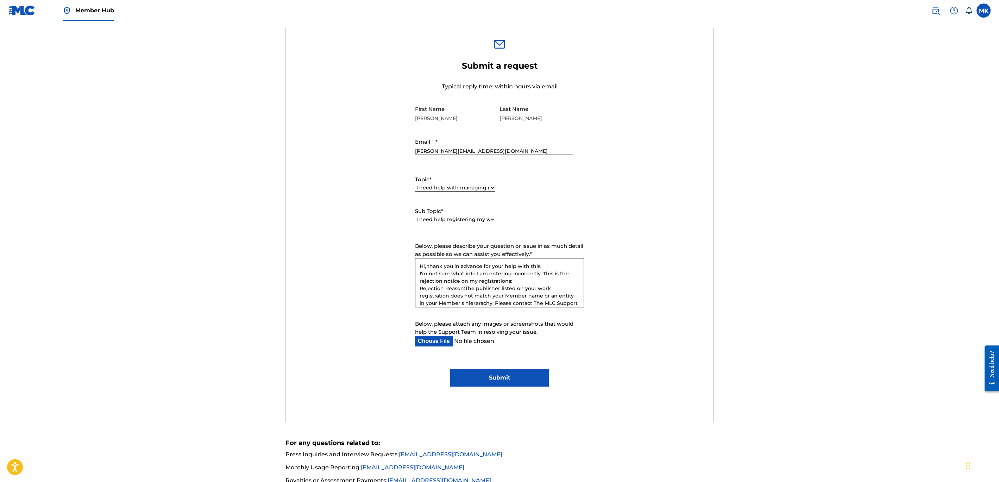
click at [435, 339] on input "Below, please attach any images or screenshots that would help the Support Team…" at bounding box center [494, 341] width 158 height 11
type input "C:\fakepath\[PERSON_NAME] MLC Reject.pdf"
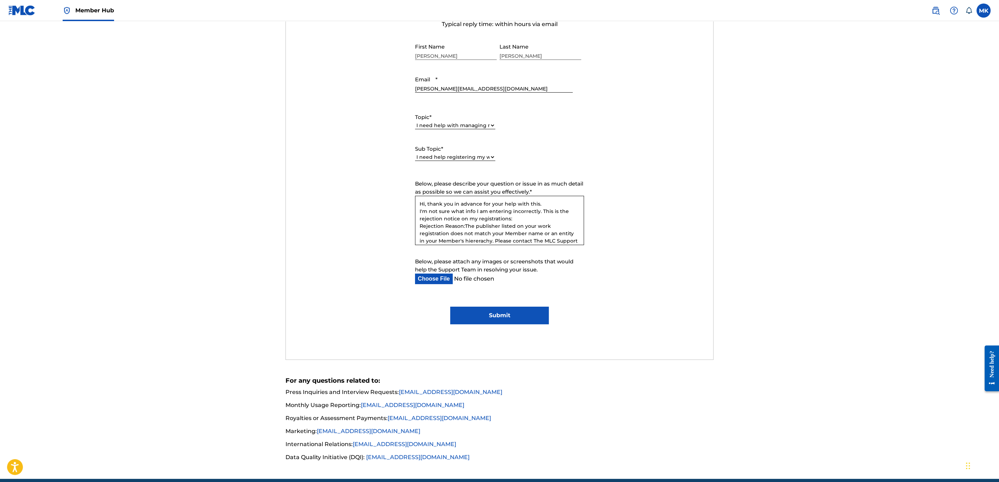
scroll to position [288, 0]
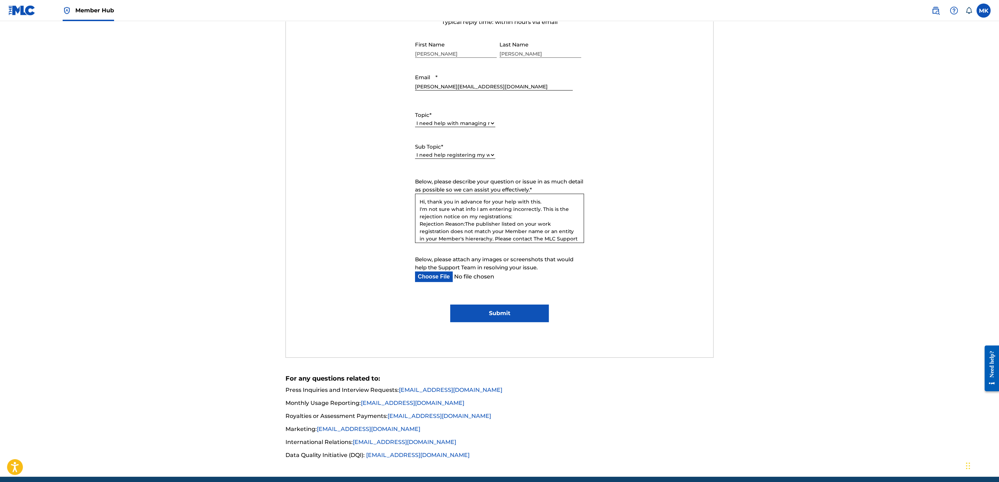
click at [469, 217] on textarea "Hi, thank you in advance for your help with this. I'm not sure what info I am e…" at bounding box center [499, 218] width 169 height 49
click at [419, 222] on textarea "Hi, thank you in advance for your help with this. I'm not sure what info I am e…" at bounding box center [499, 218] width 169 height 49
click at [452, 226] on textarea "Hi, thank you in advance for your help with this. I'm not sure what info I am e…" at bounding box center [499, 218] width 169 height 49
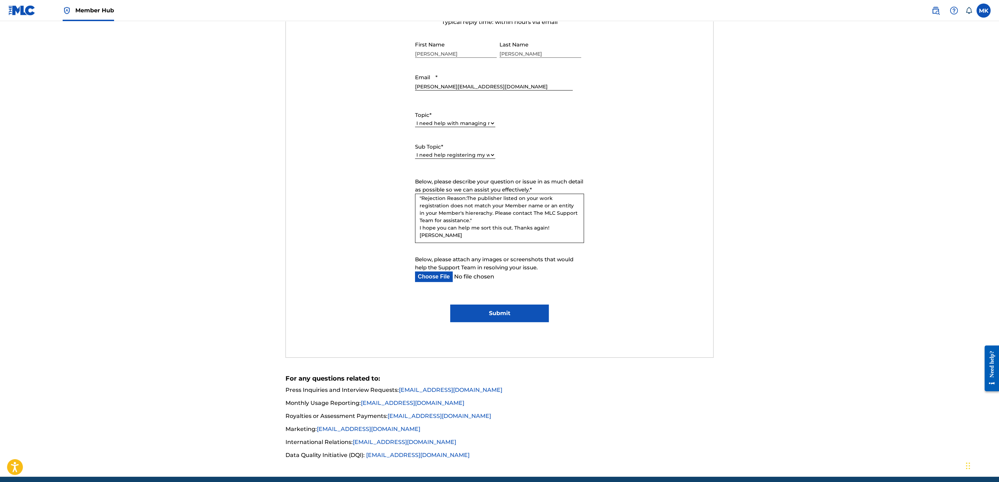
drag, startPoint x: 419, startPoint y: 226, endPoint x: 512, endPoint y: 229, distance: 92.6
click at [512, 229] on textarea "Hi, thank you in advance for your help with this. I'm not sure what info I am e…" at bounding box center [499, 218] width 169 height 49
click at [457, 227] on textarea "Hi, thank you in advance for your help with this. I'm not sure what info I am e…" at bounding box center [499, 218] width 169 height 49
click at [430, 235] on textarea "Hi, thank you in advance for your help with this. I'm not sure what info I am e…" at bounding box center [499, 218] width 169 height 49
type textarea "Hi, thank you in advance for your help with this. I'm not sure what info I am e…"
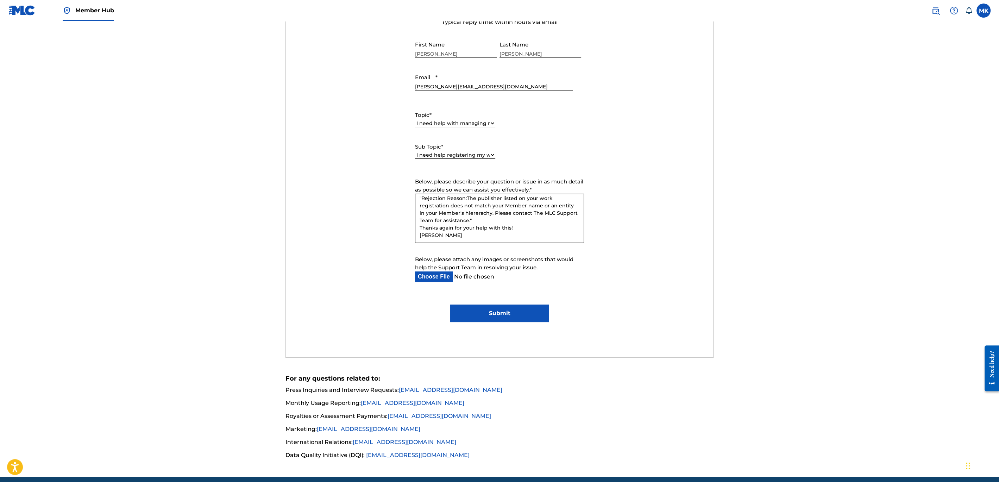
click at [505, 312] on input "Submit" at bounding box center [499, 314] width 98 height 18
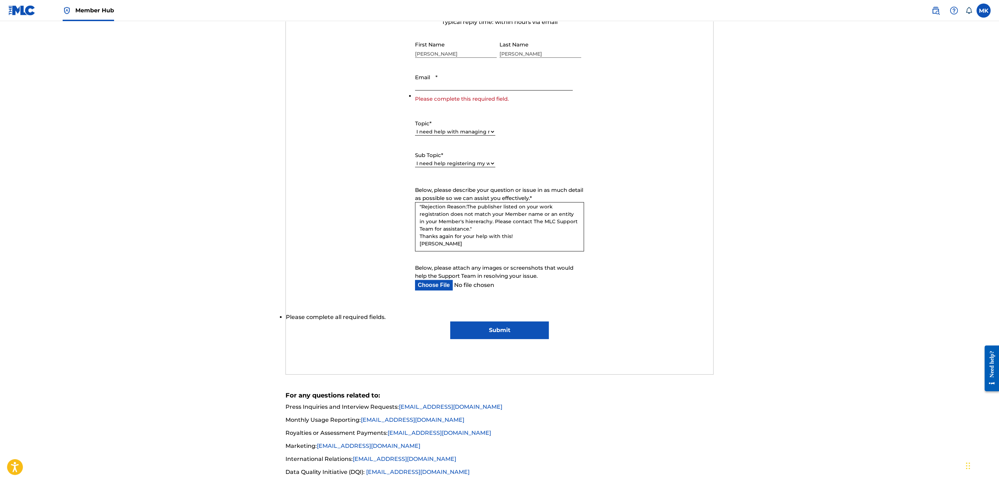
click at [425, 85] on input "Email *" at bounding box center [494, 80] width 158 height 20
type input "[PERSON_NAME][EMAIL_ADDRESS][DOMAIN_NAME]"
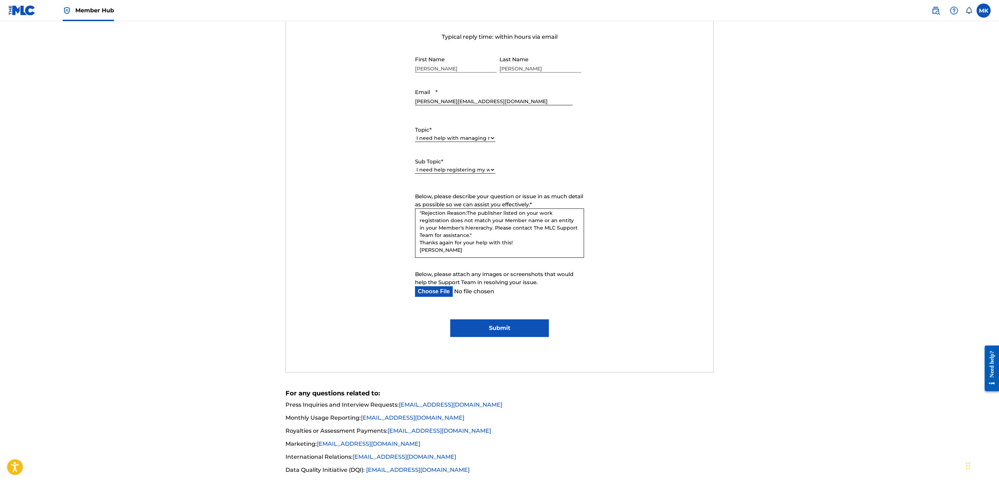
scroll to position [272, 0]
click at [512, 327] on input "Submit" at bounding box center [499, 330] width 98 height 18
